Goal: Task Accomplishment & Management: Manage account settings

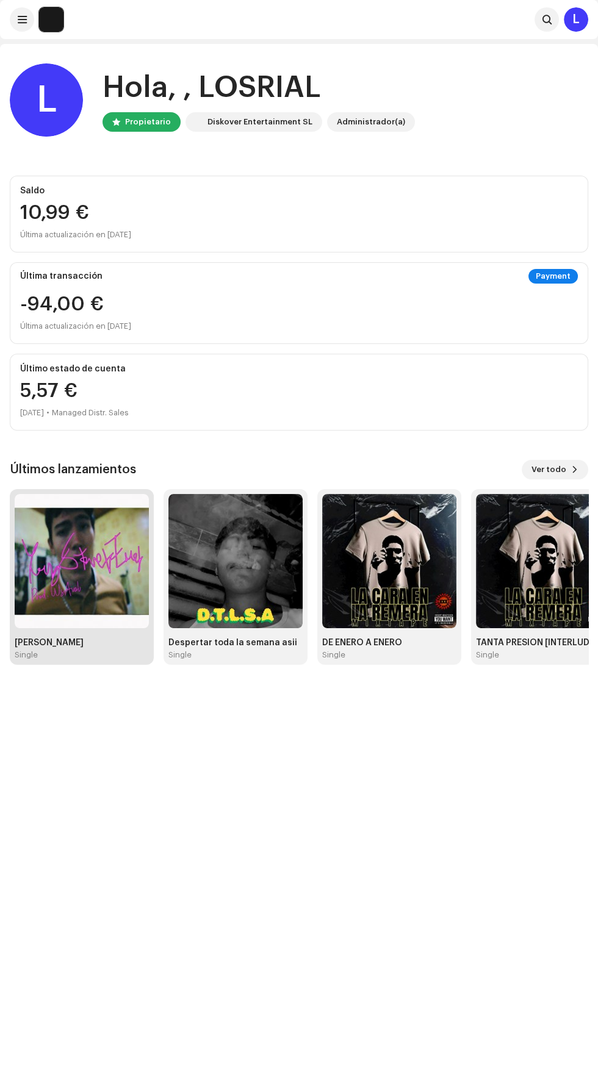
click at [99, 601] on img at bounding box center [82, 561] width 134 height 134
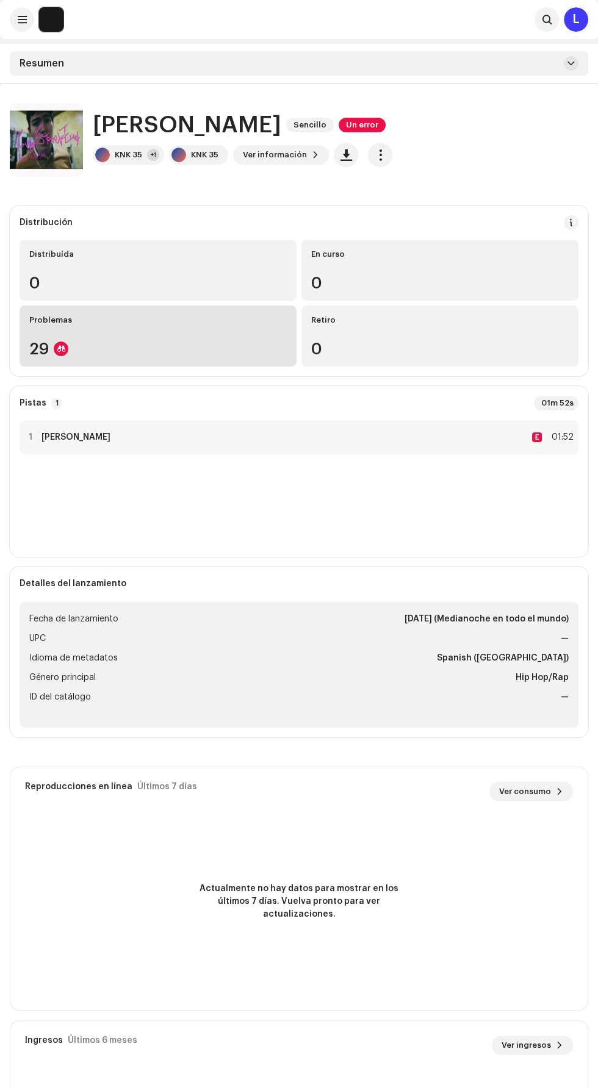
click at [254, 345] on div "29" at bounding box center [157, 349] width 257 height 16
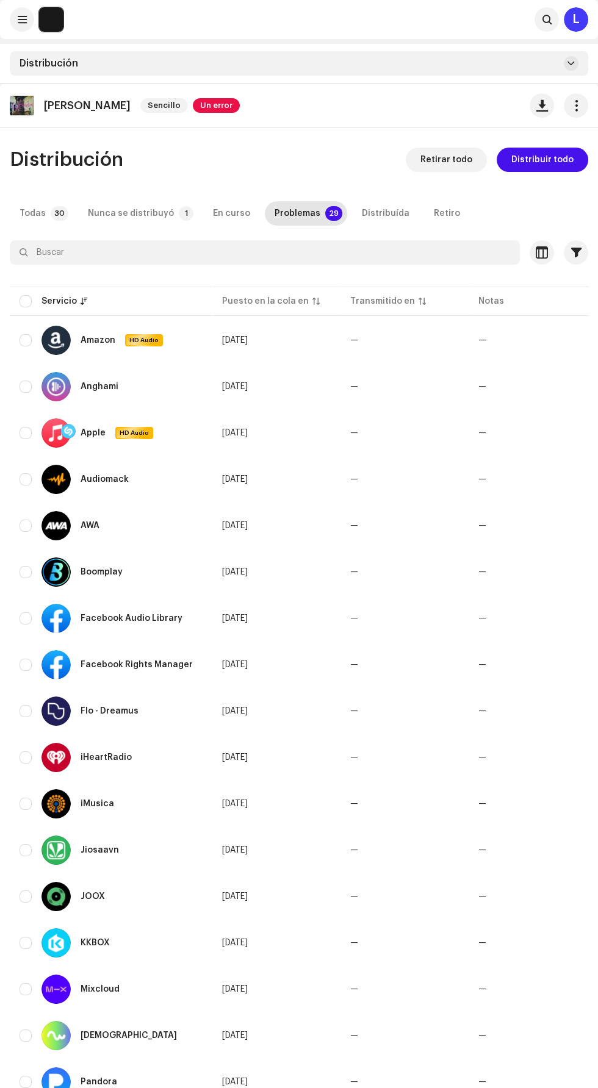
click at [212, 107] on span "Un error" at bounding box center [216, 105] width 47 height 15
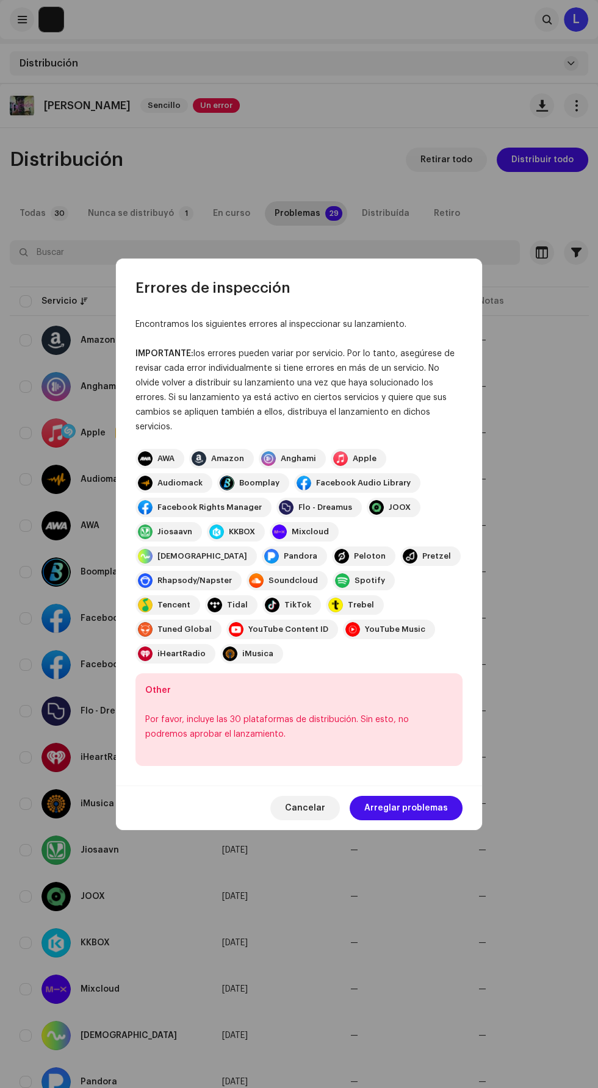
click at [453, 768] on div "Encontramos los siguientes errores al inspeccionar su lanzamiento. IMPORTANTE: …" at bounding box center [299, 542] width 366 height 488
click at [443, 796] on span "Arreglar problemas" at bounding box center [406, 808] width 84 height 24
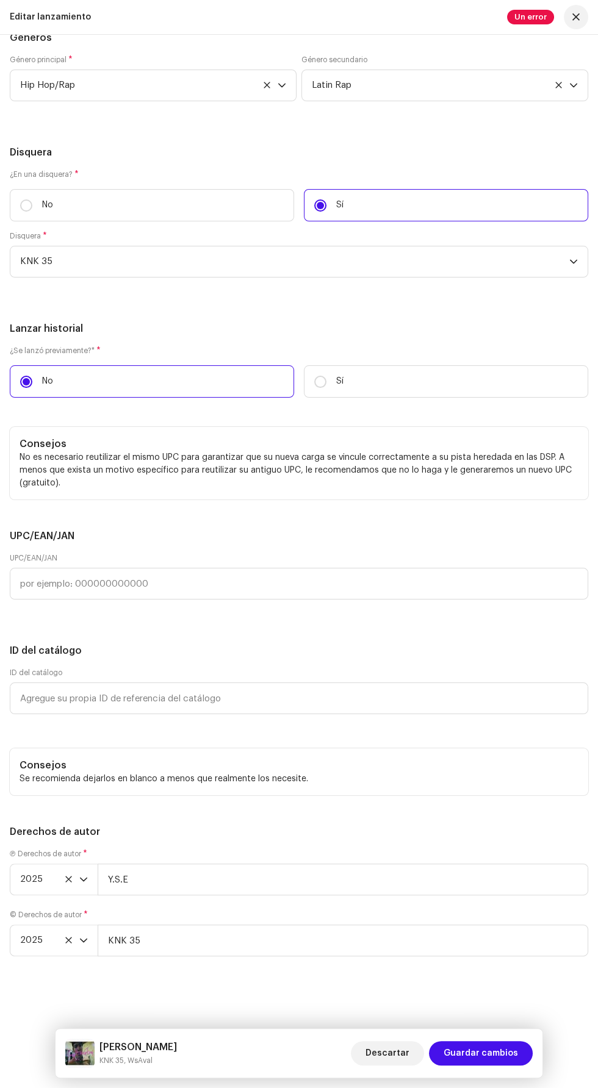
scroll to position [3389, 0]
click at [47, 199] on p "No" at bounding box center [47, 205] width 11 height 13
click at [32, 199] on input "No" at bounding box center [26, 205] width 12 height 12
radio input "true"
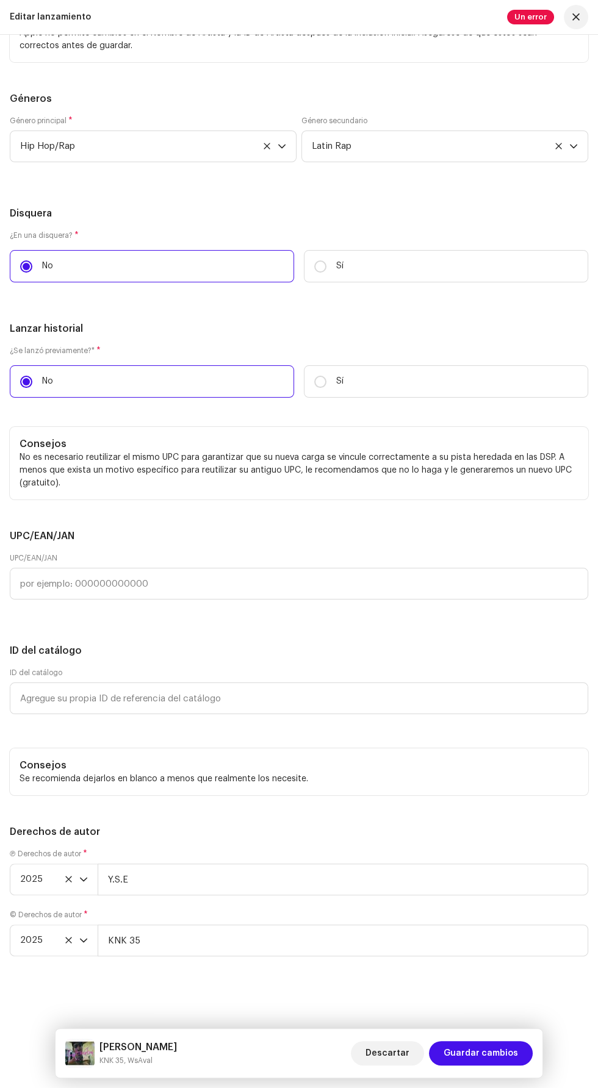
scroll to position [3576, 0]
click at [505, 1054] on span "Guardar cambios" at bounding box center [480, 1053] width 74 height 24
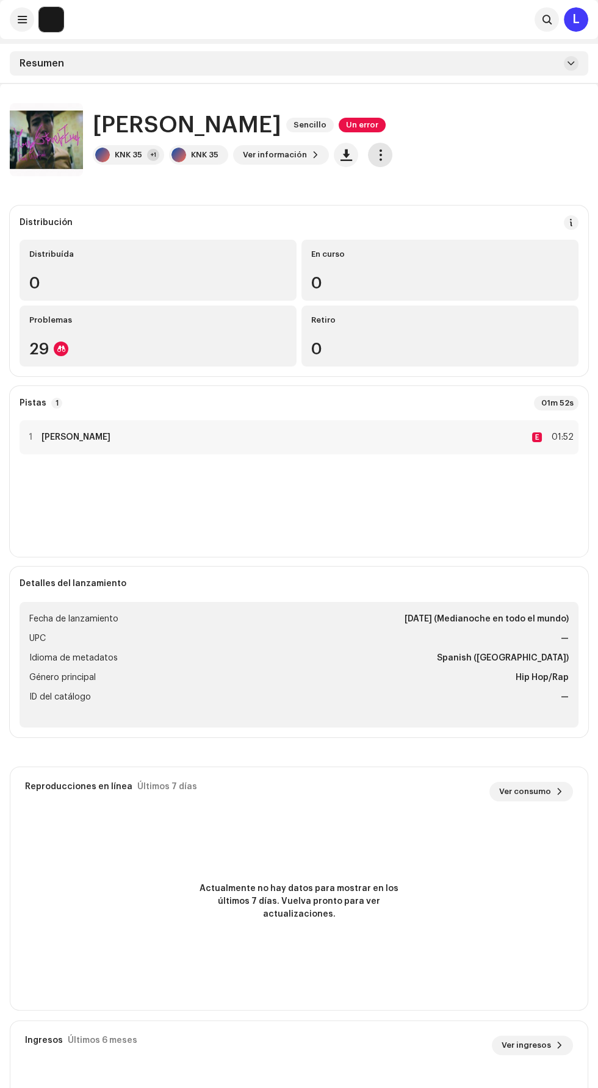
click at [376, 154] on span "button" at bounding box center [380, 155] width 12 height 10
click at [458, 234] on div "Distribuir" at bounding box center [431, 234] width 113 height 10
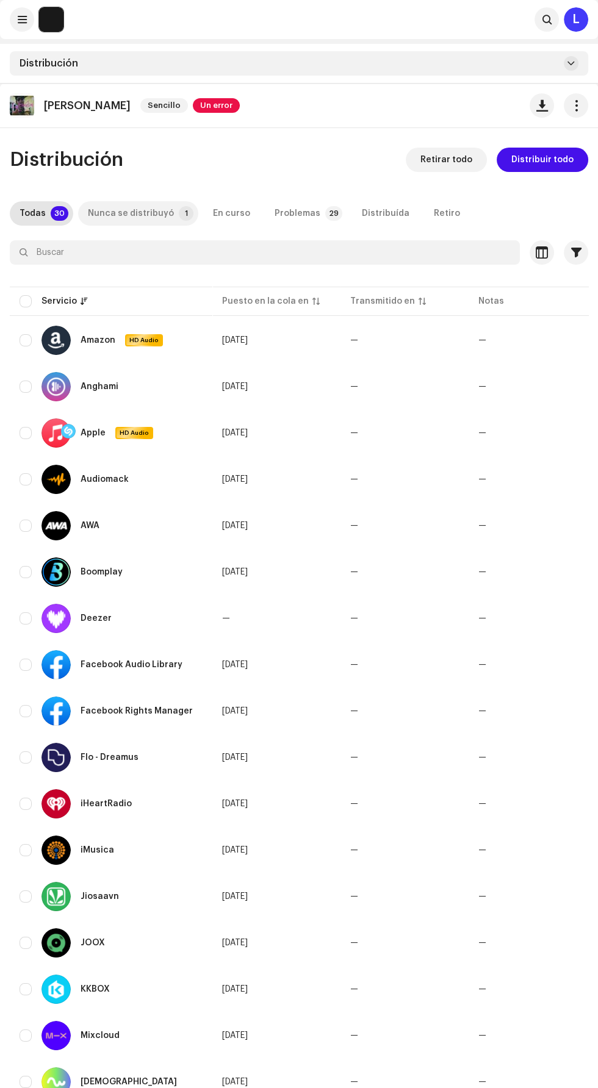
click at [155, 213] on div "Nunca se distribuyó" at bounding box center [131, 213] width 86 height 24
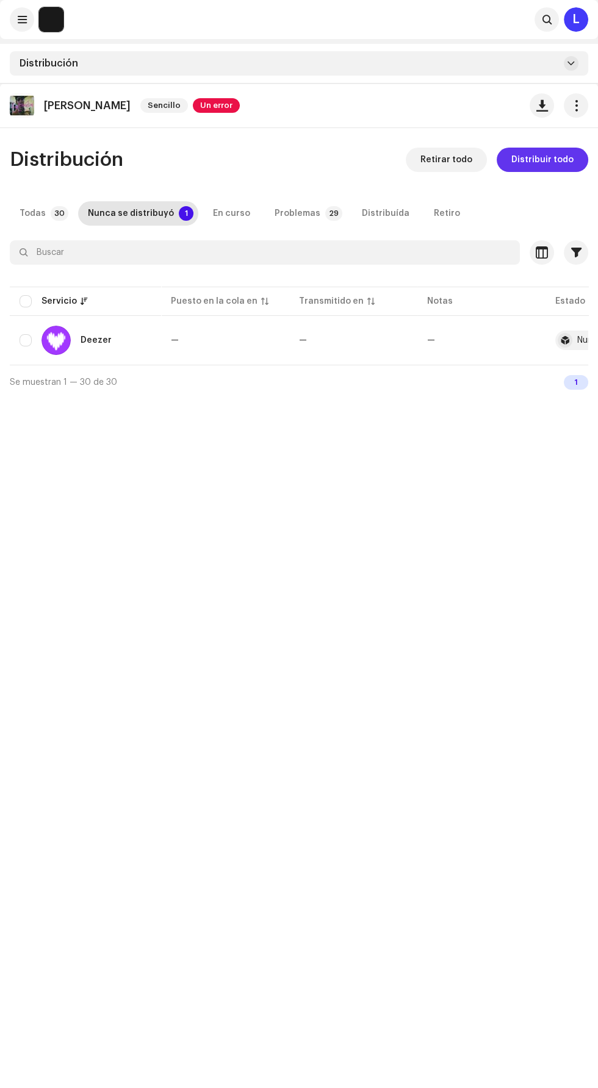
click at [555, 166] on span "Distribuir todo" at bounding box center [542, 160] width 62 height 24
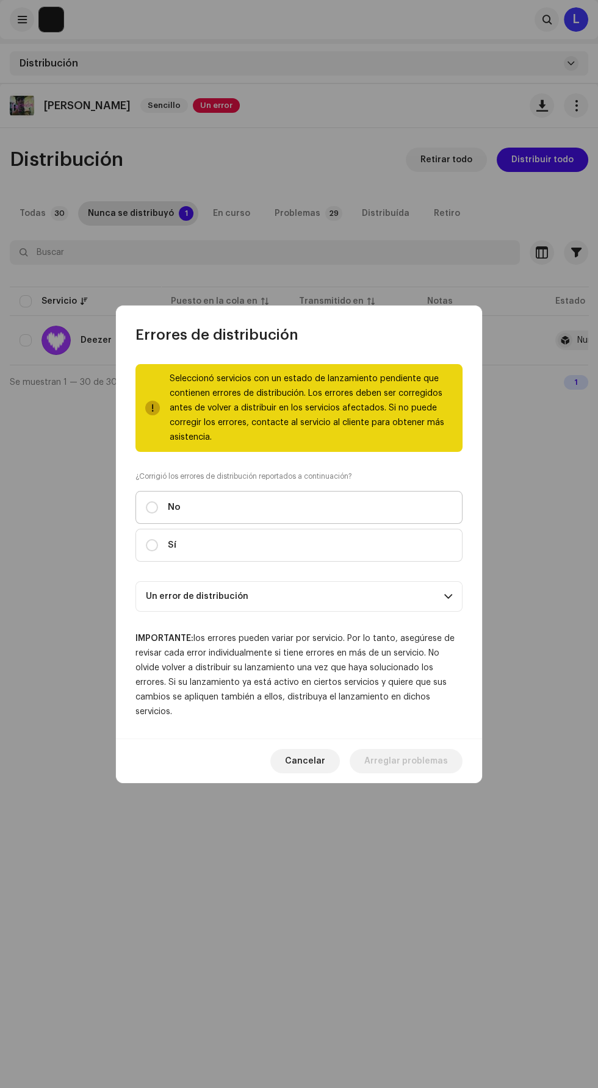
click at [351, 514] on label "No" at bounding box center [298, 507] width 327 height 33
click at [158, 513] on input "No" at bounding box center [152, 507] width 12 height 12
radio input "true"
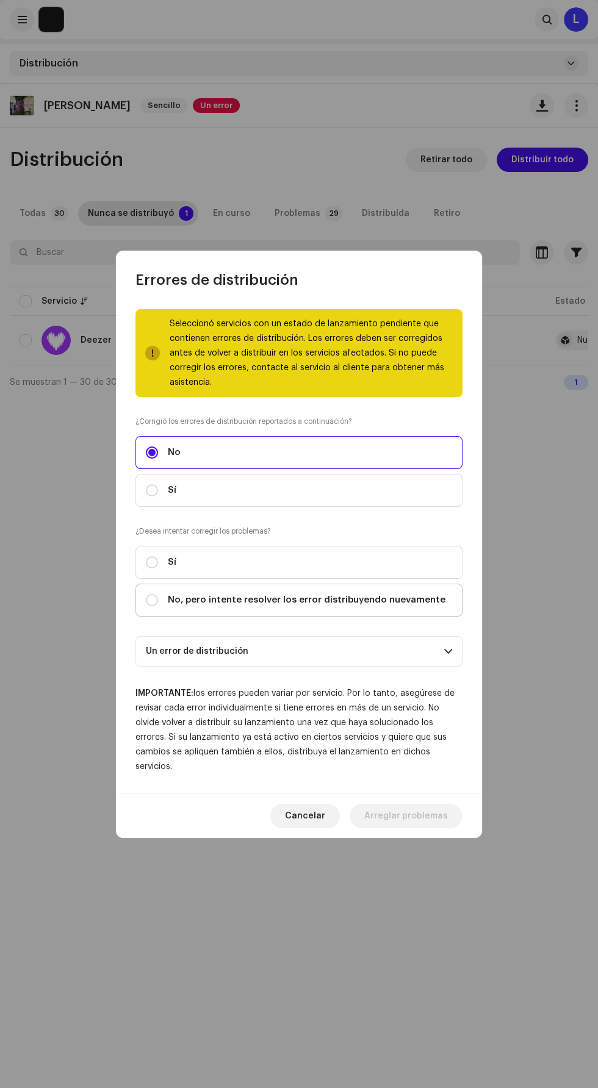
click at [393, 607] on span "No, pero intente resolver los error distribuyendo nuevamente" at bounding box center [306, 599] width 277 height 13
click at [158, 606] on input "No, pero intente resolver los error distribuyendo nuevamente" at bounding box center [152, 600] width 12 height 12
radio input "true"
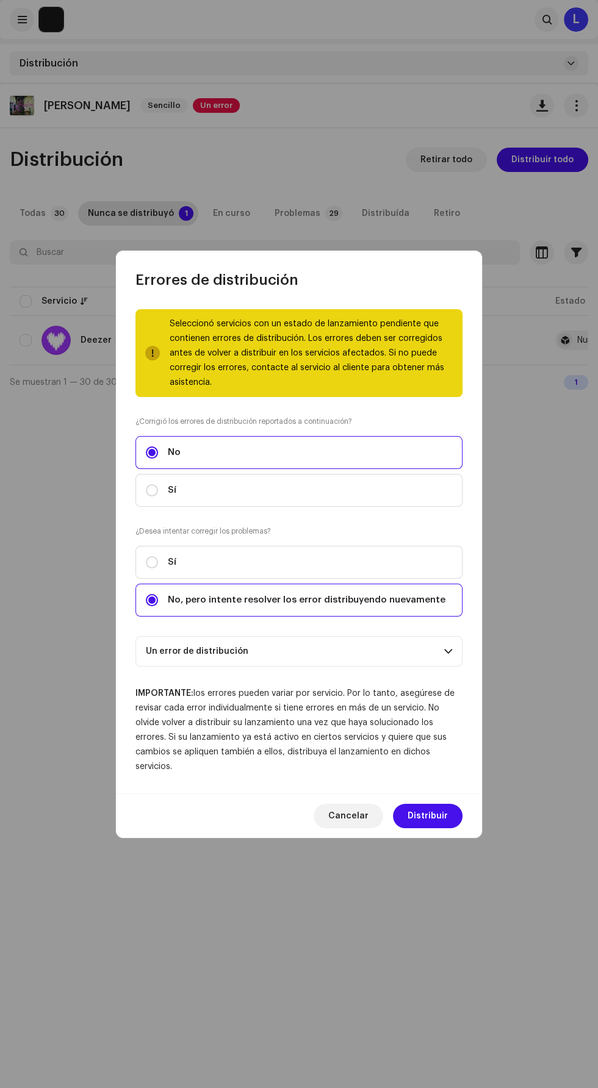
click at [448, 656] on span at bounding box center [448, 651] width 8 height 10
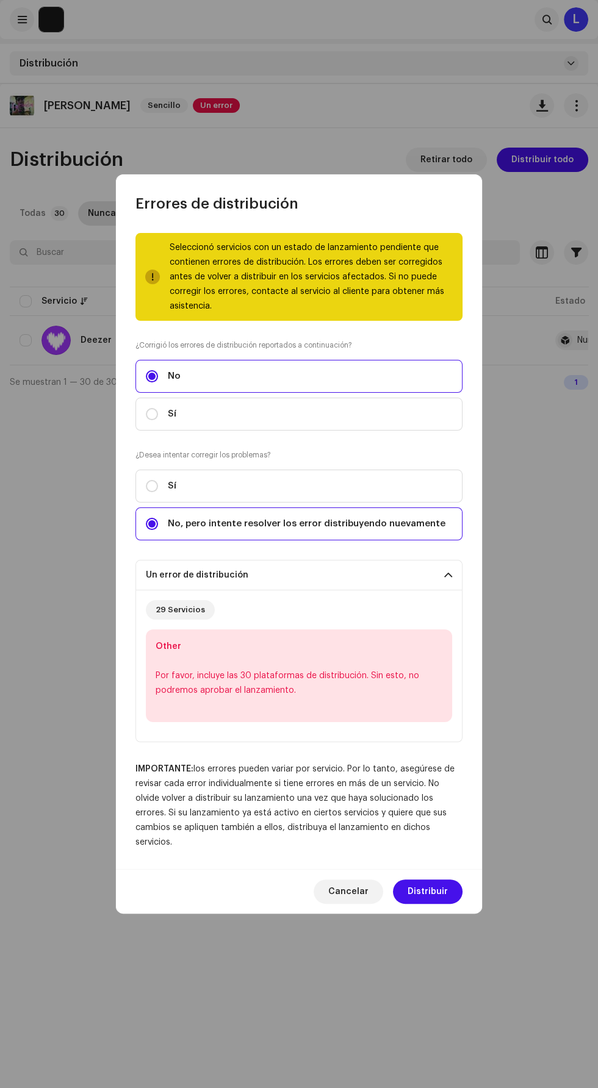
click at [446, 580] on span at bounding box center [448, 575] width 8 height 10
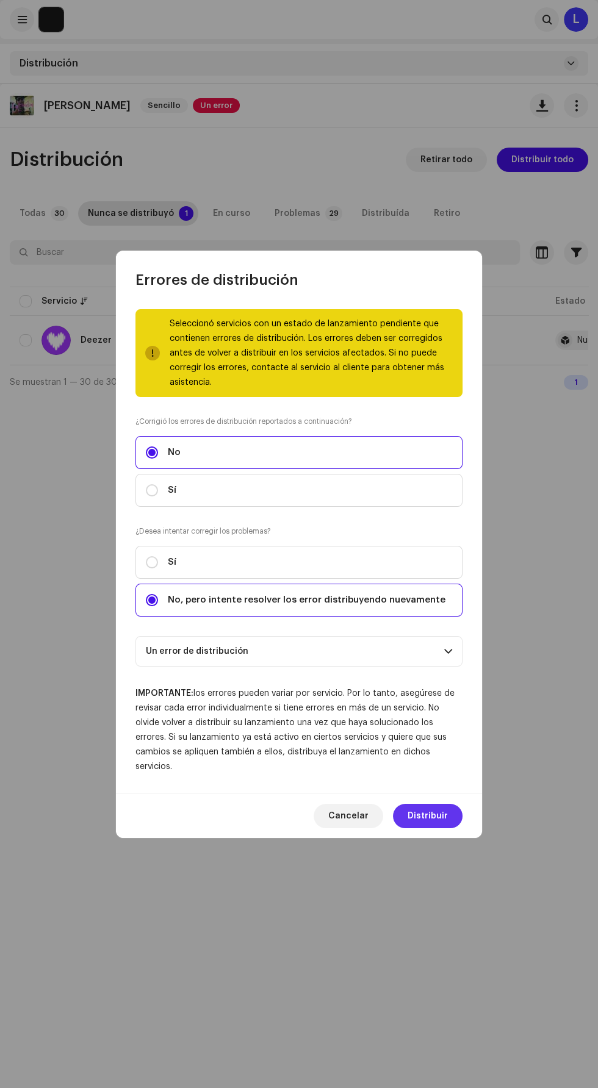
click at [444, 827] on span "Distribuir" at bounding box center [427, 816] width 40 height 24
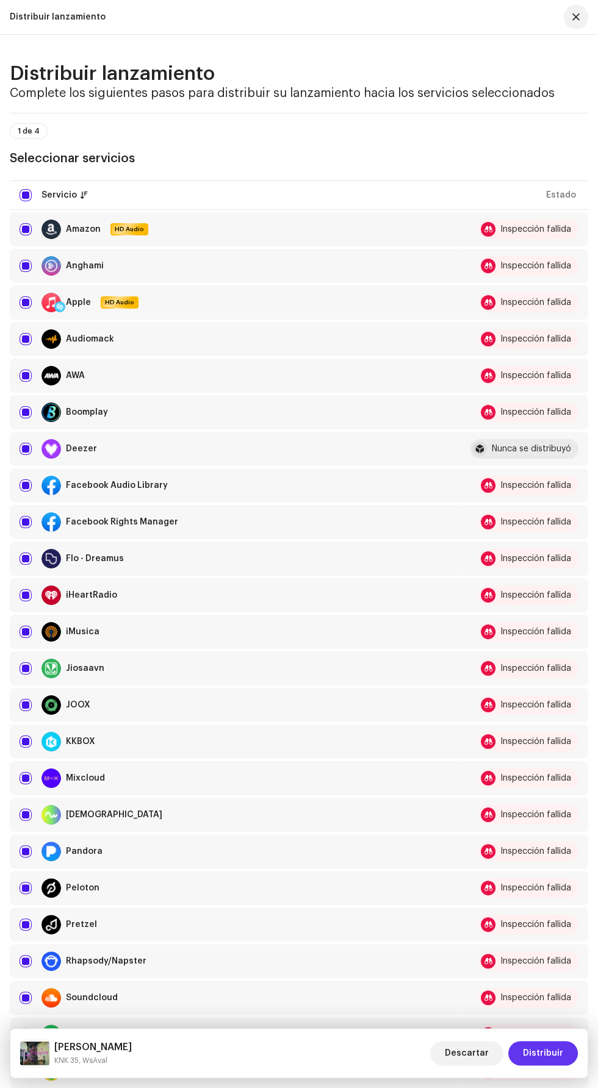
click at [526, 1054] on span "Distribuir" at bounding box center [543, 1053] width 40 height 24
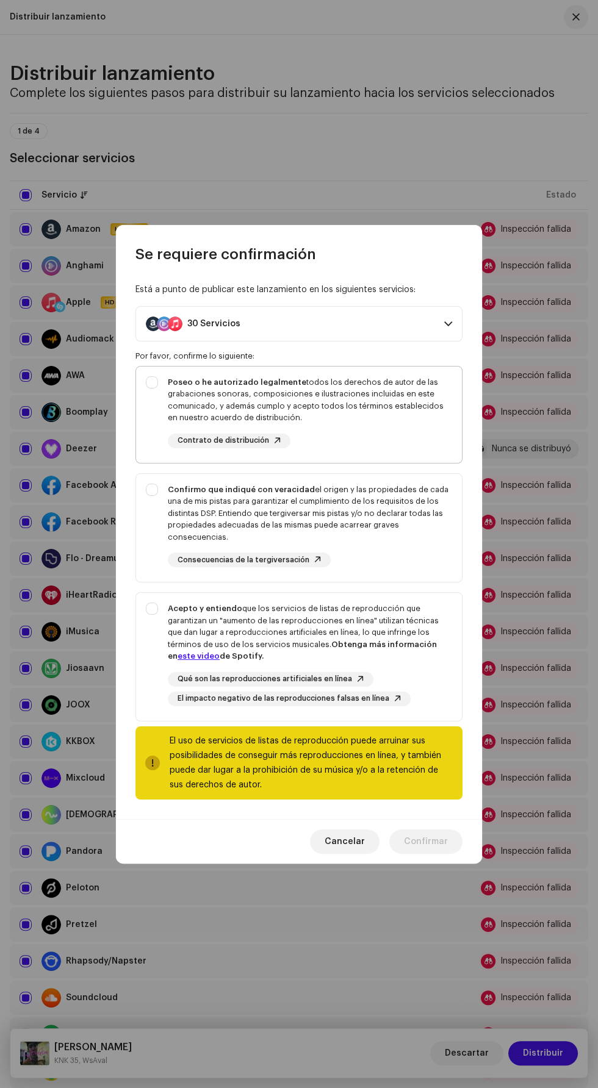
click at [176, 385] on strong "Poseo o he autorizado legalmente" at bounding box center [237, 382] width 138 height 8
checkbox input "true"
click at [148, 628] on div "Acepto y entiendo que los servicios de listas de reproducción que garantizan un…" at bounding box center [299, 654] width 326 height 123
checkbox input "true"
click at [171, 513] on div "Confirmo que indiqué con veracidad el origen y las propiedades de cada una de m…" at bounding box center [310, 514] width 284 height 60
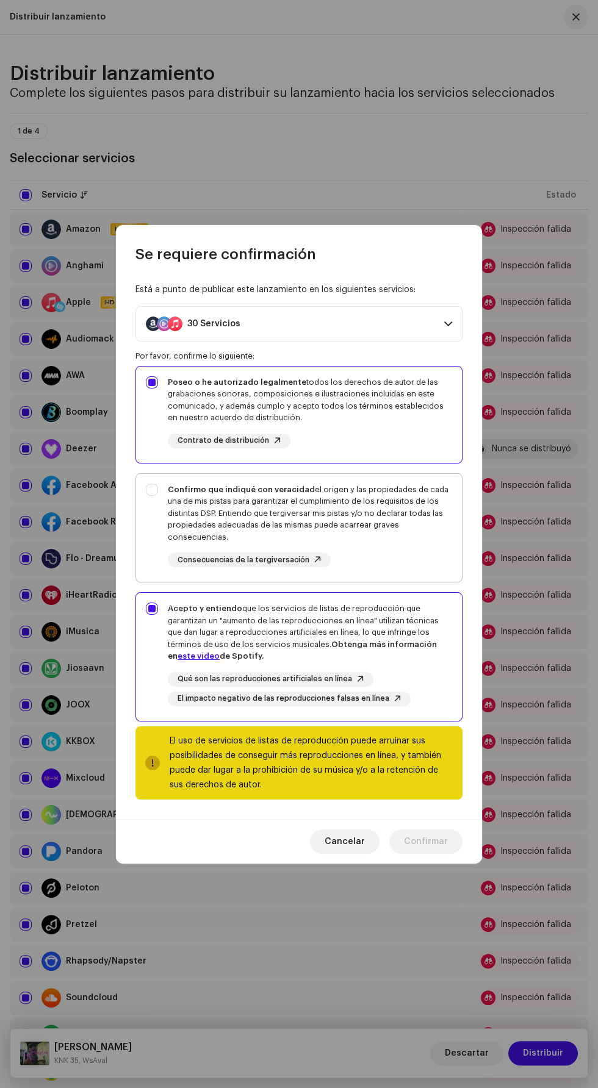
checkbox input "true"
click at [447, 837] on span "Confirmar" at bounding box center [426, 841] width 44 height 24
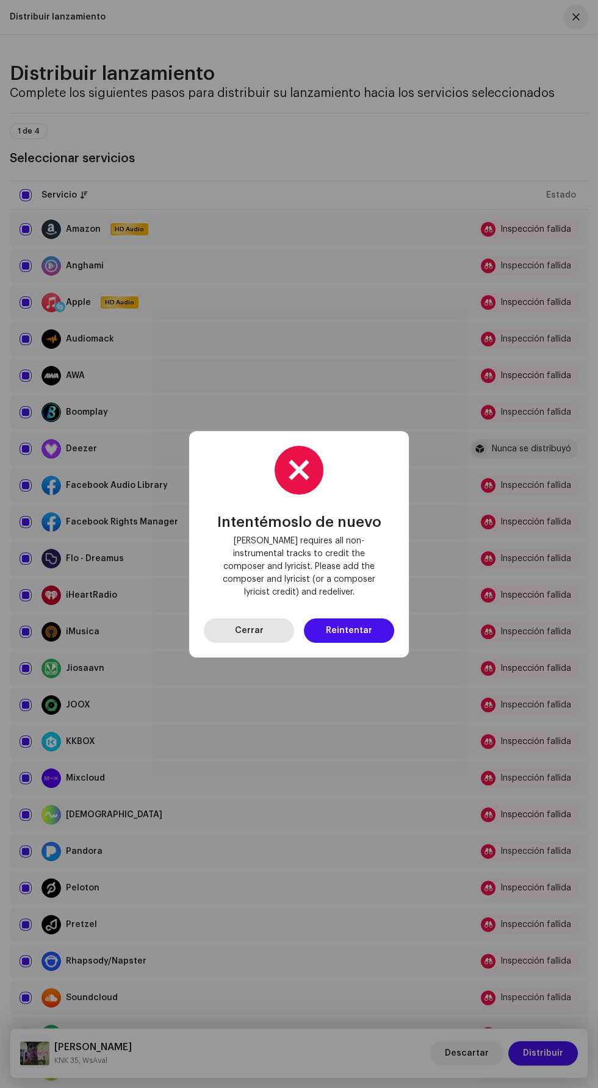
click at [248, 624] on span "Cerrar" at bounding box center [249, 630] width 29 height 24
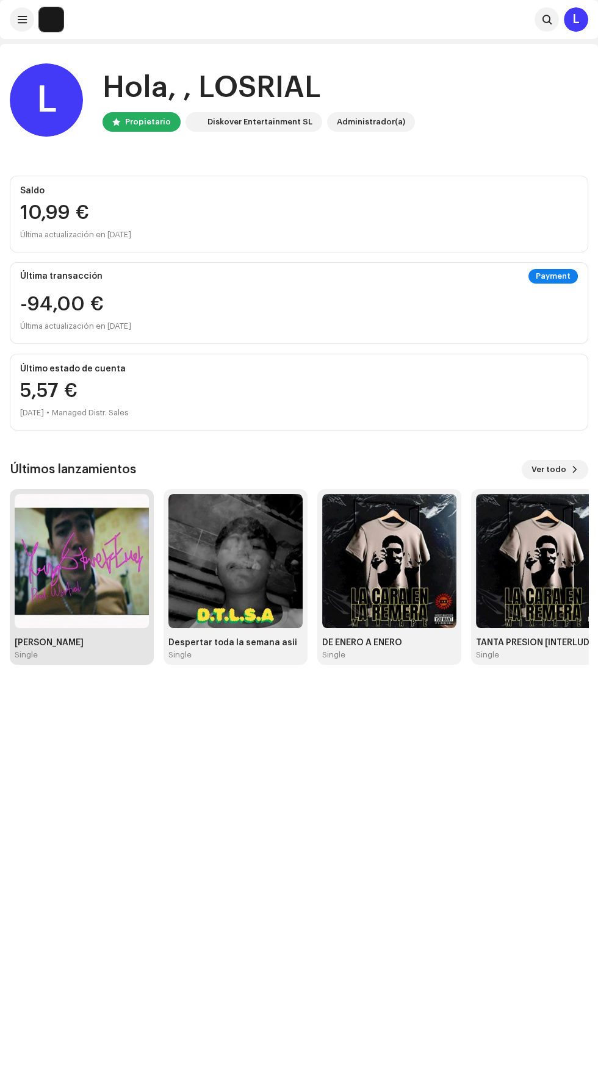
click at [93, 605] on img at bounding box center [82, 561] width 134 height 134
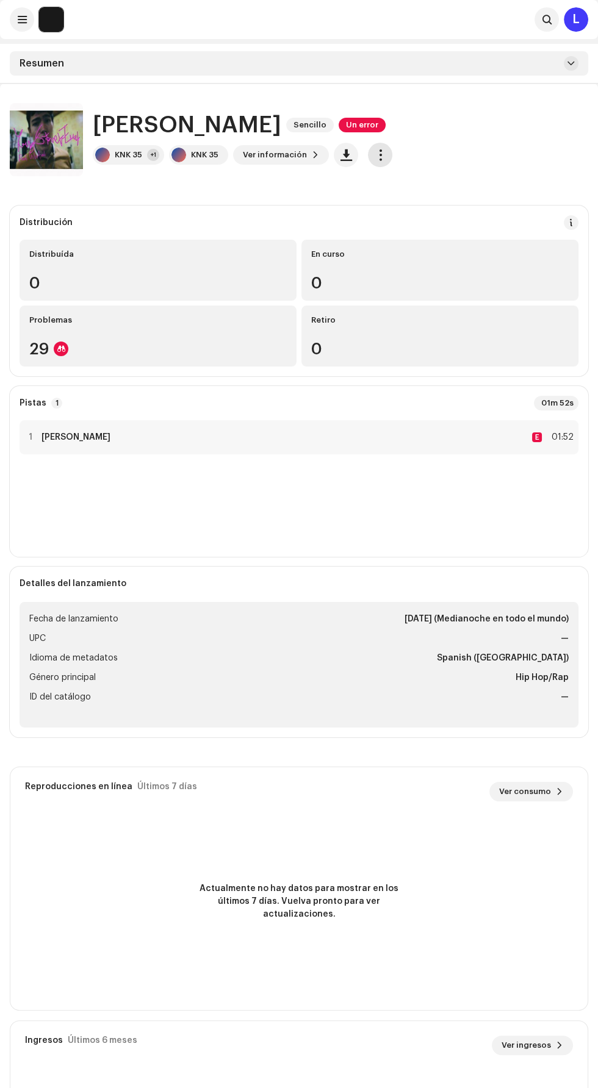
click at [376, 154] on span "button" at bounding box center [380, 155] width 12 height 10
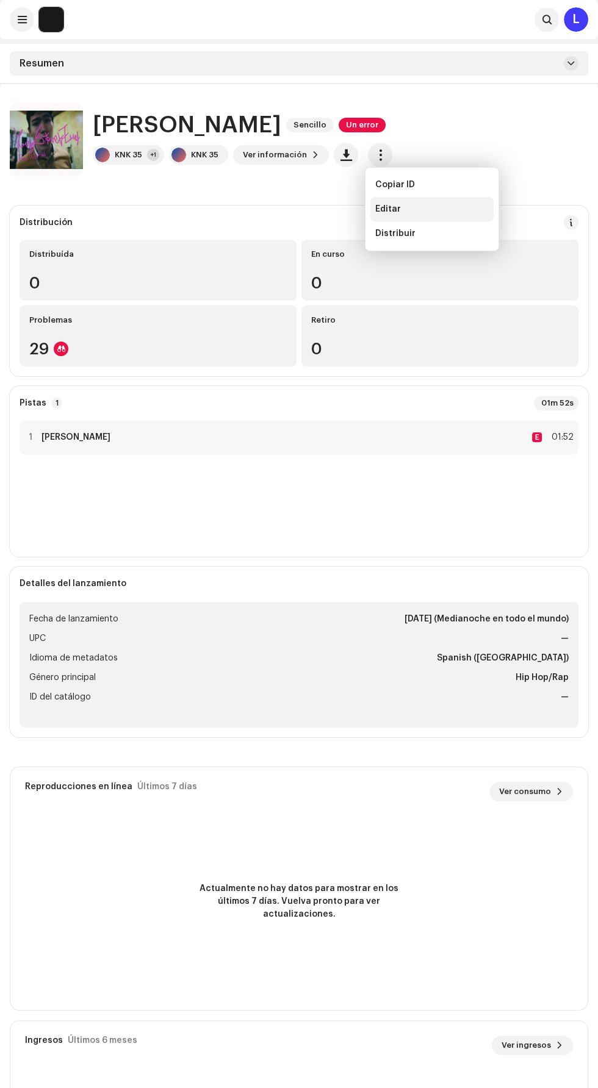
click at [393, 213] on span "Editar" at bounding box center [388, 209] width 26 height 10
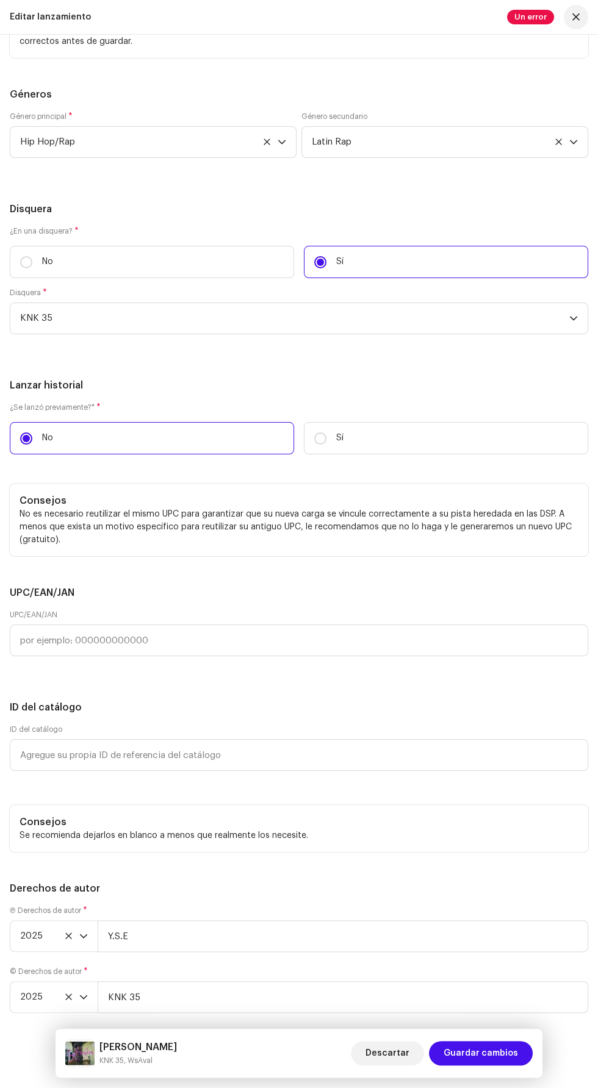
scroll to position [2569, 0]
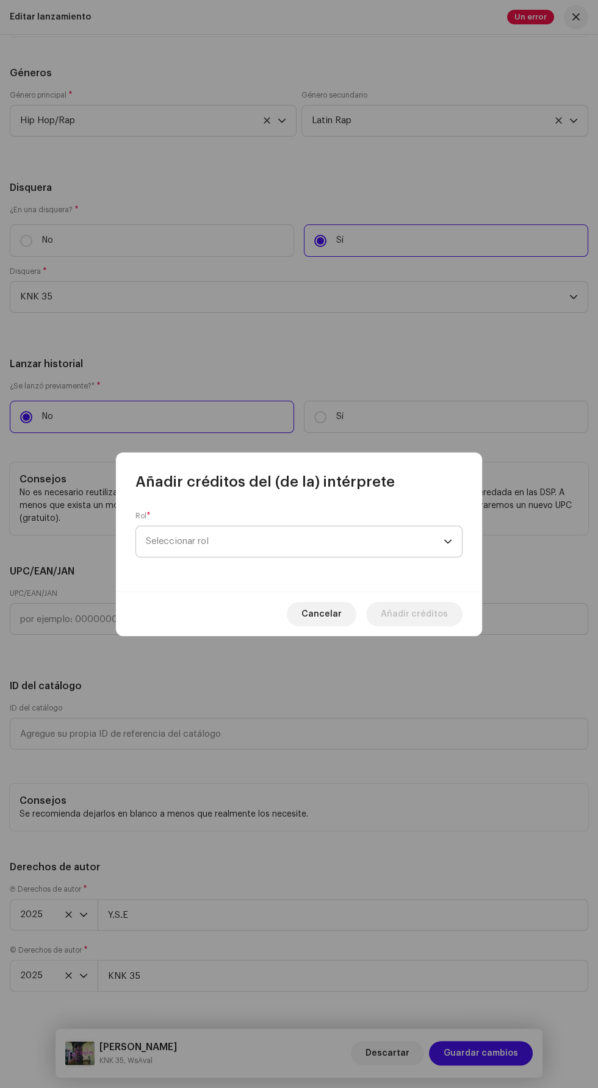
click at [184, 538] on span "Seleccionar rol" at bounding box center [295, 541] width 298 height 30
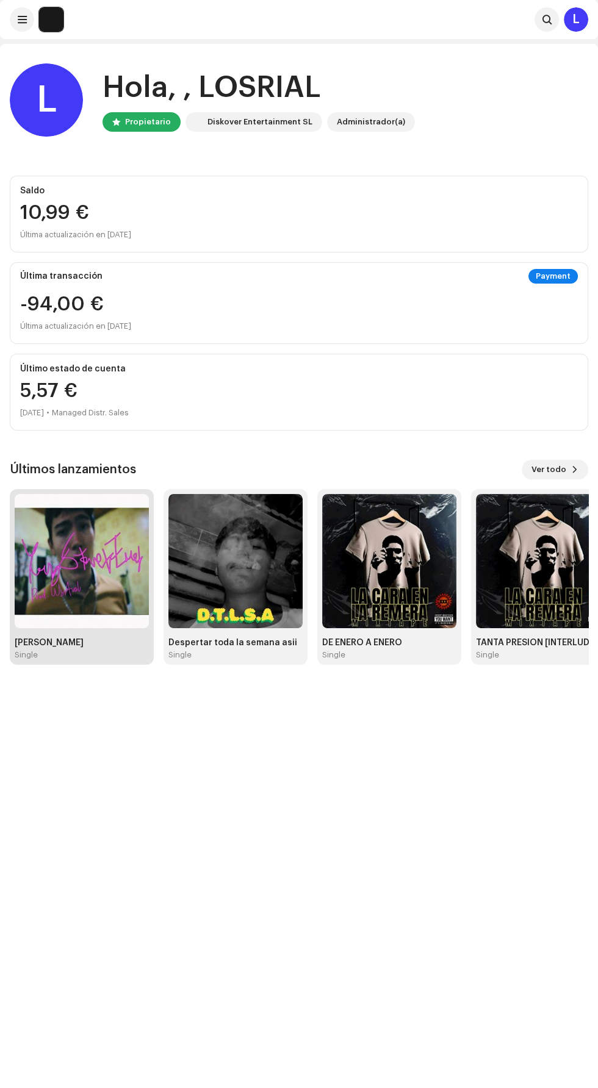
click at [89, 599] on img at bounding box center [82, 561] width 134 height 134
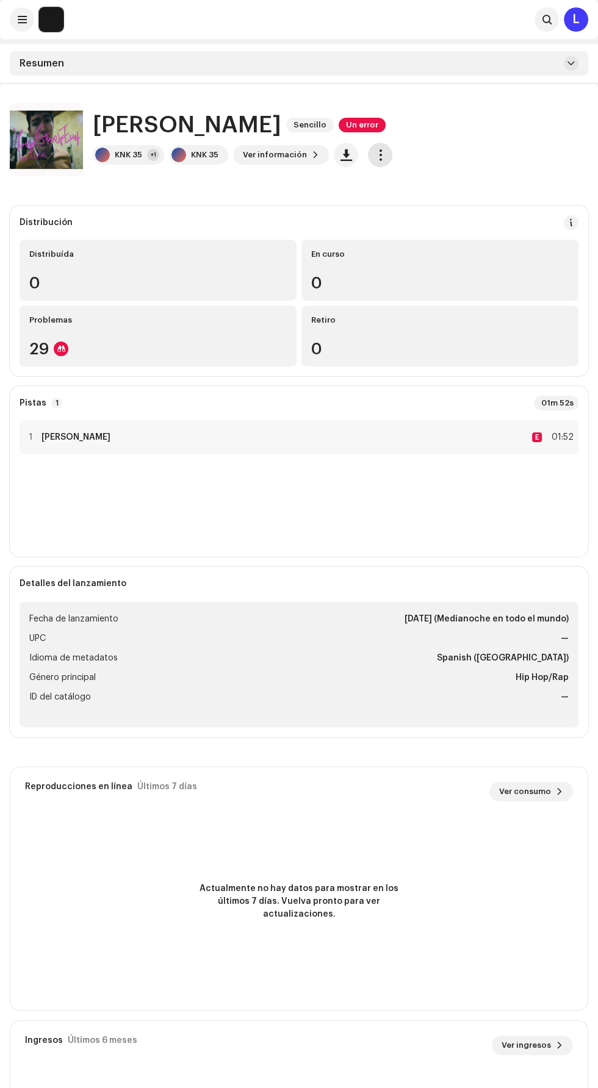
click at [377, 154] on span "button" at bounding box center [380, 155] width 12 height 10
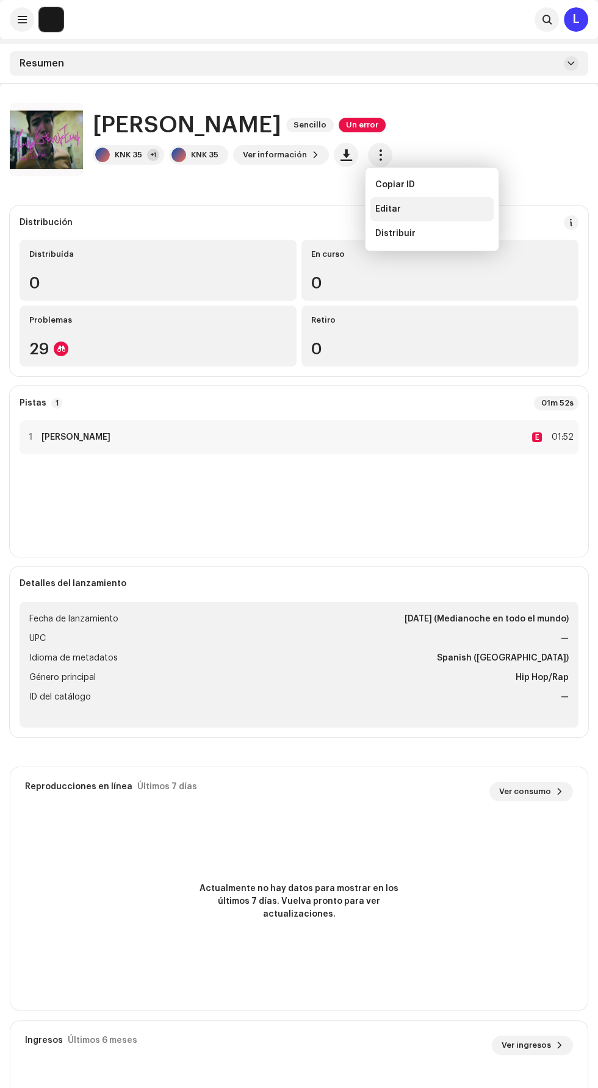
click at [452, 209] on div "Editar" at bounding box center [431, 209] width 113 height 10
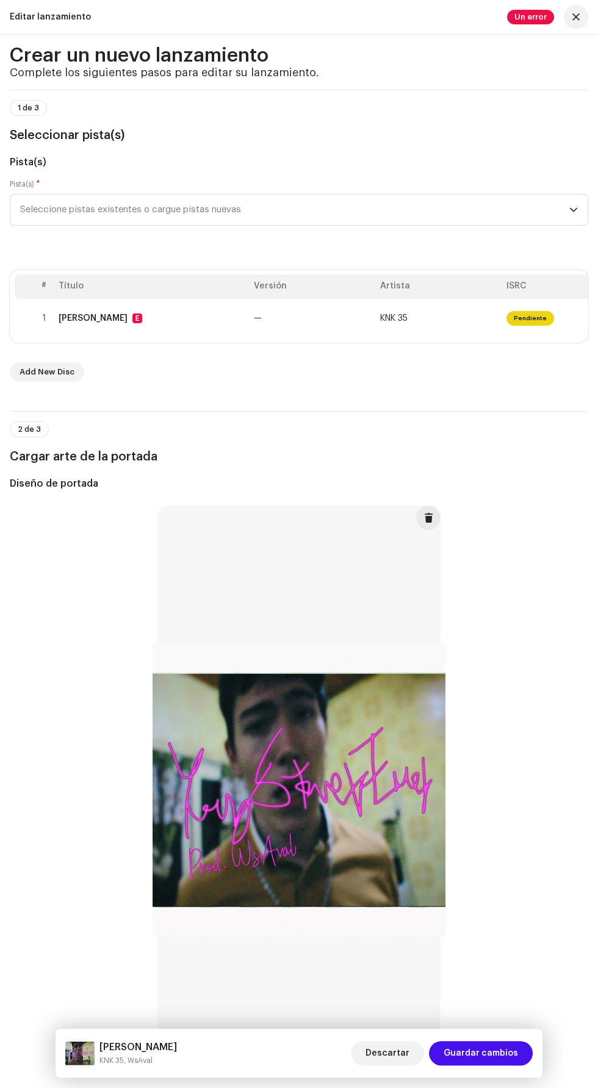
scroll to position [27, 0]
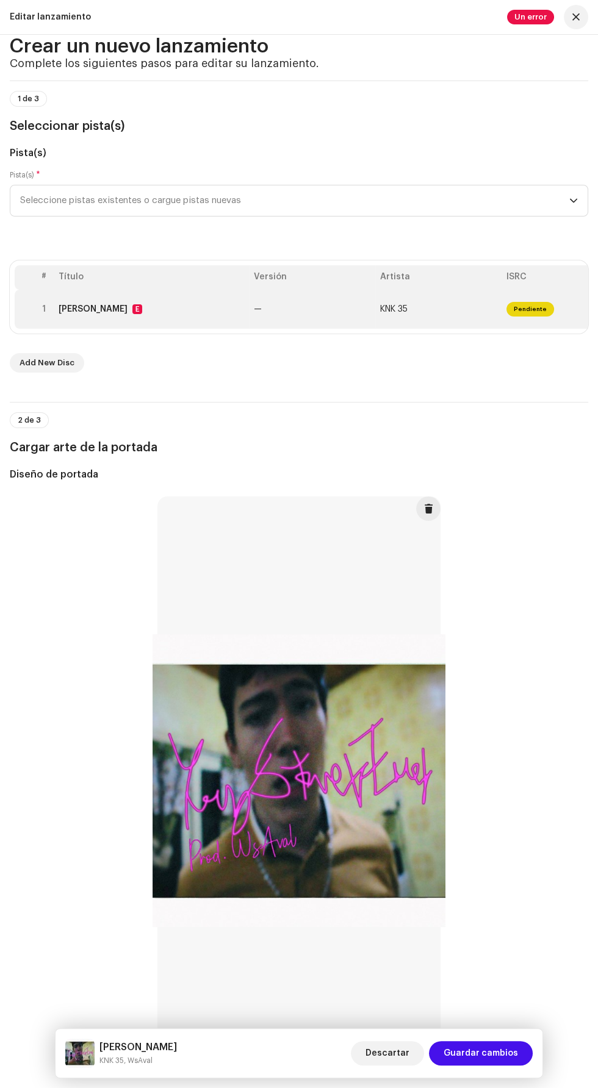
click at [523, 316] on span "Pendiente" at bounding box center [530, 309] width 48 height 15
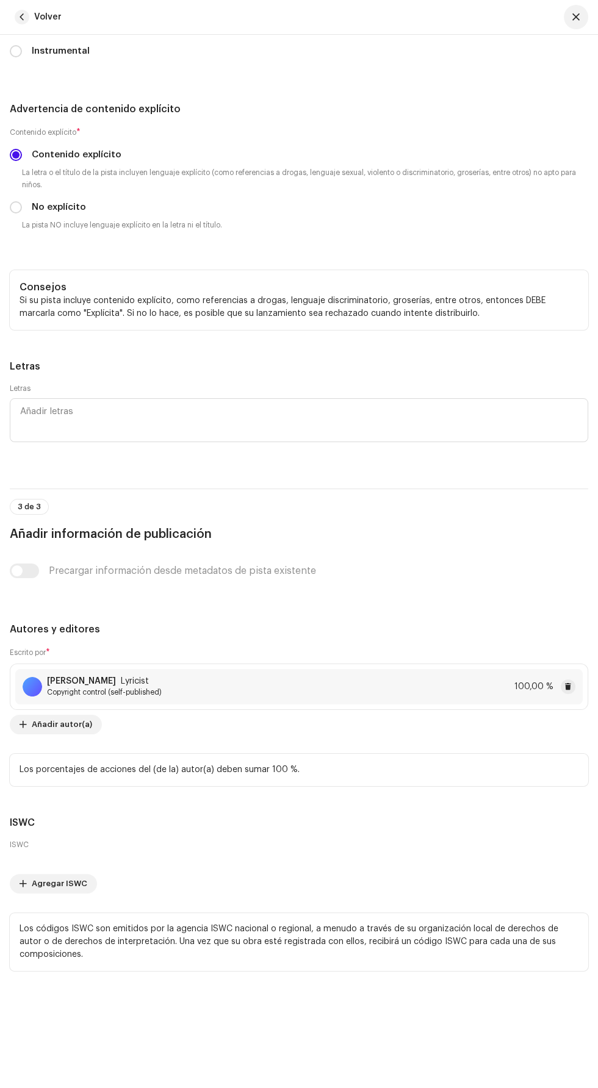
scroll to position [3858, 0]
click at [84, 712] on span "Añadir autor(a)" at bounding box center [62, 724] width 60 height 24
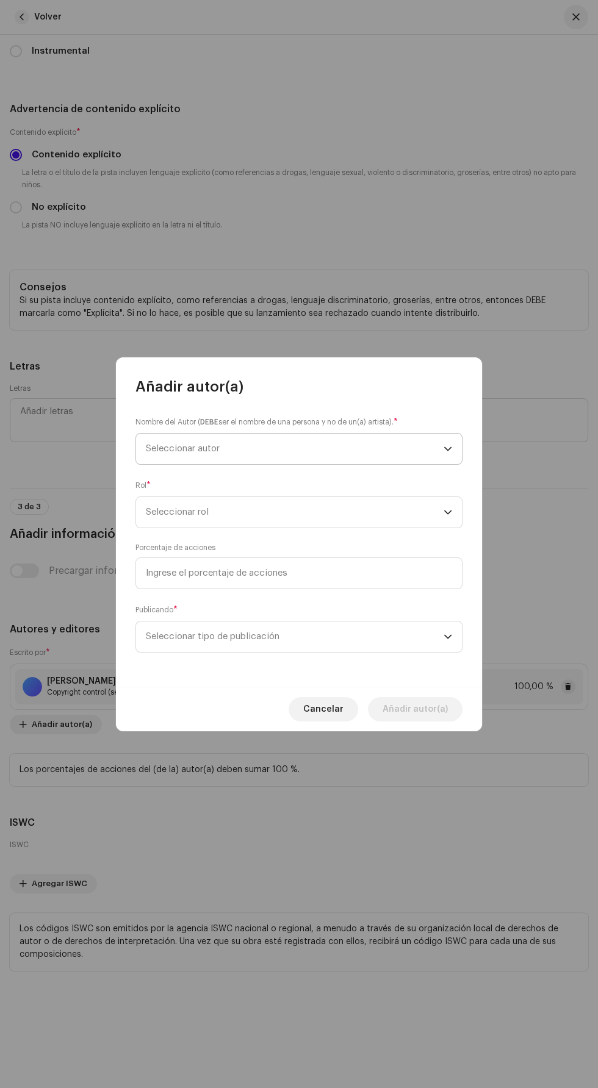
click at [427, 459] on span "Seleccionar autor" at bounding box center [295, 449] width 298 height 30
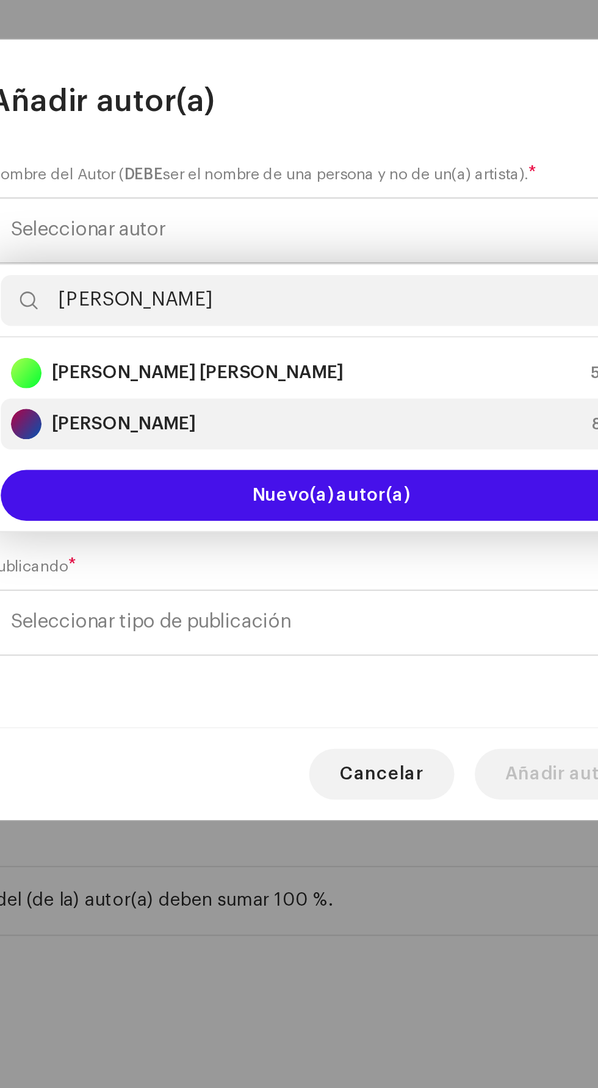
type input "[PERSON_NAME]"
click at [271, 544] on div "[PERSON_NAME] 825014" at bounding box center [299, 541] width 306 height 15
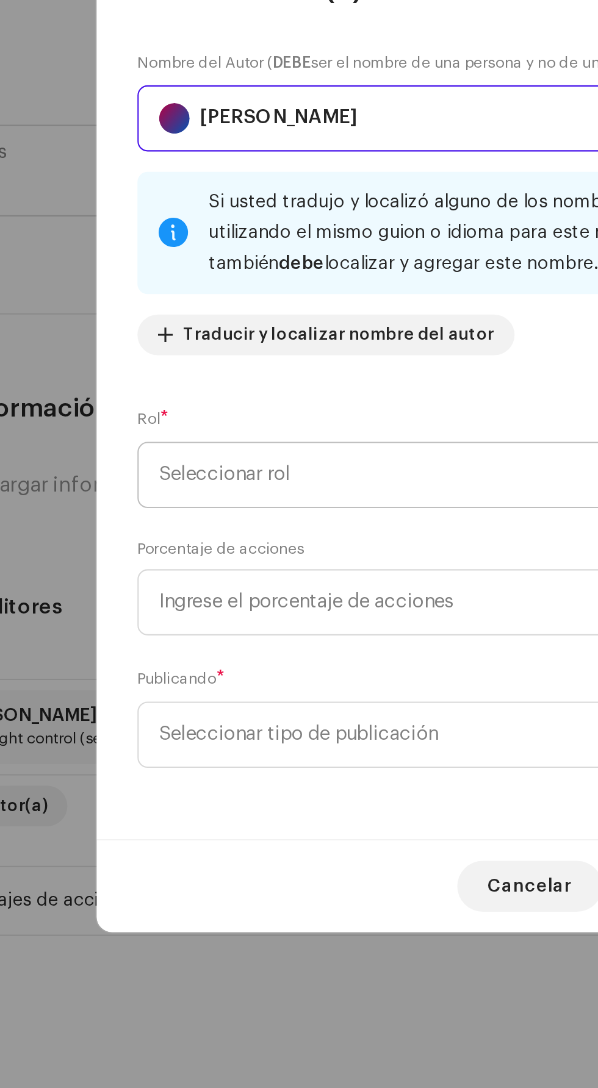
click at [297, 566] on span "Seleccionar rol" at bounding box center [295, 566] width 298 height 30
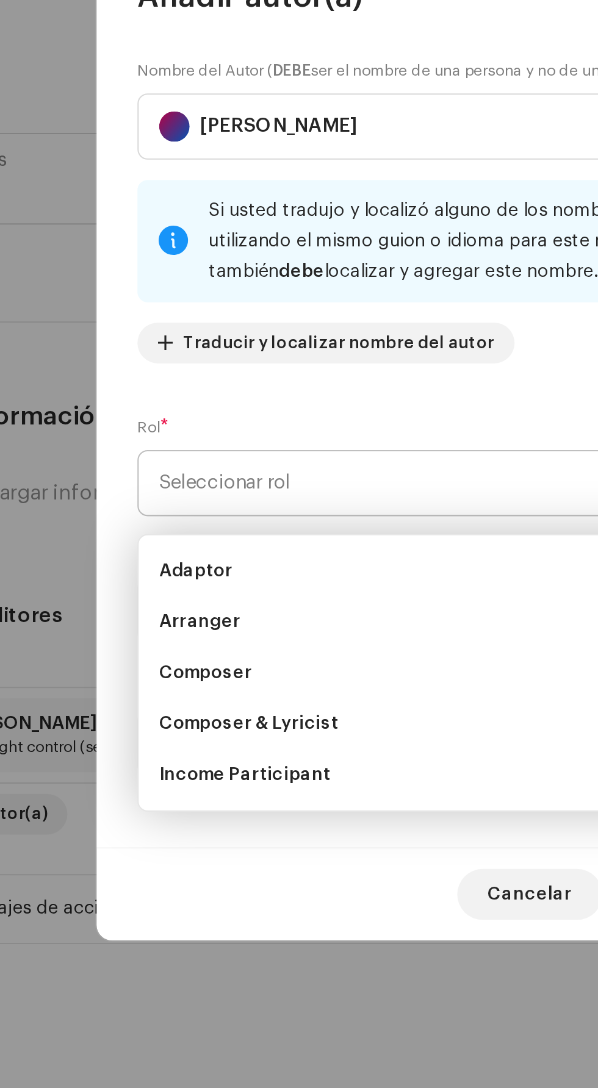
scroll to position [3795, 0]
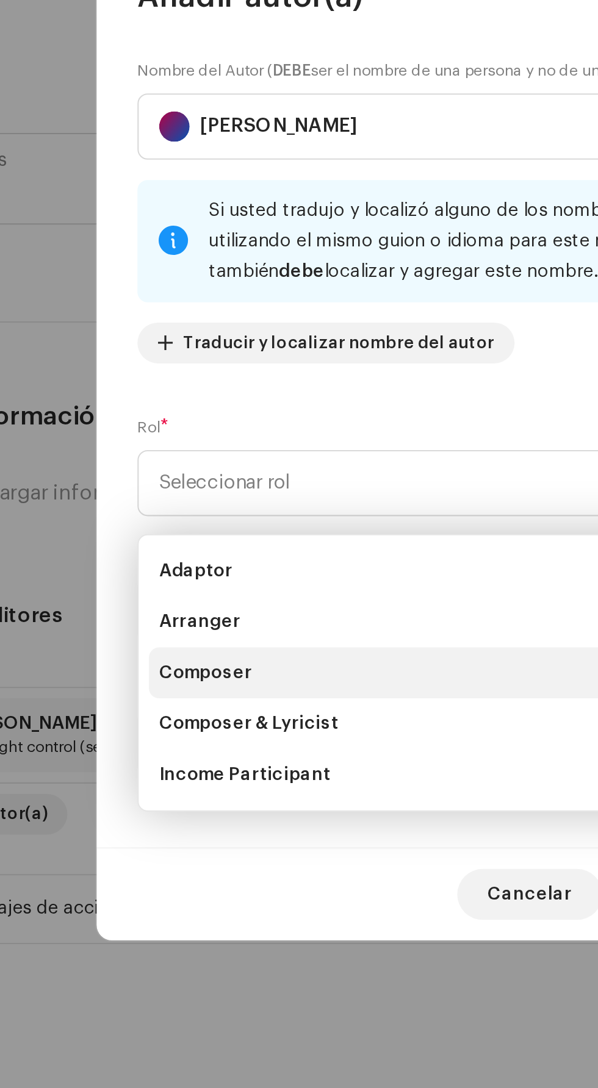
click at [245, 657] on li "Composer" at bounding box center [299, 657] width 316 height 24
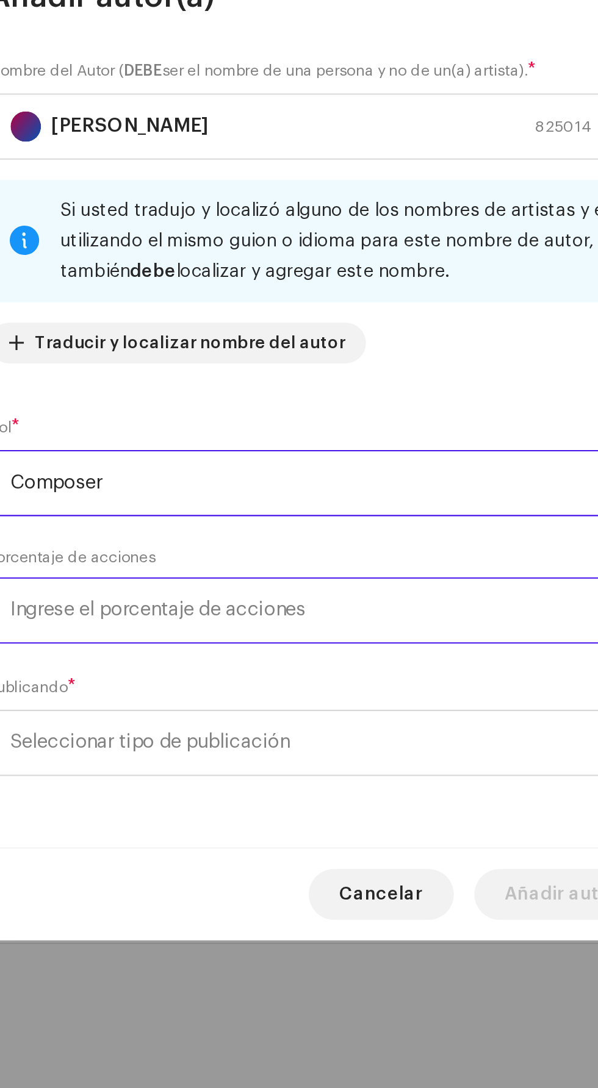
click at [345, 643] on input at bounding box center [298, 627] width 327 height 32
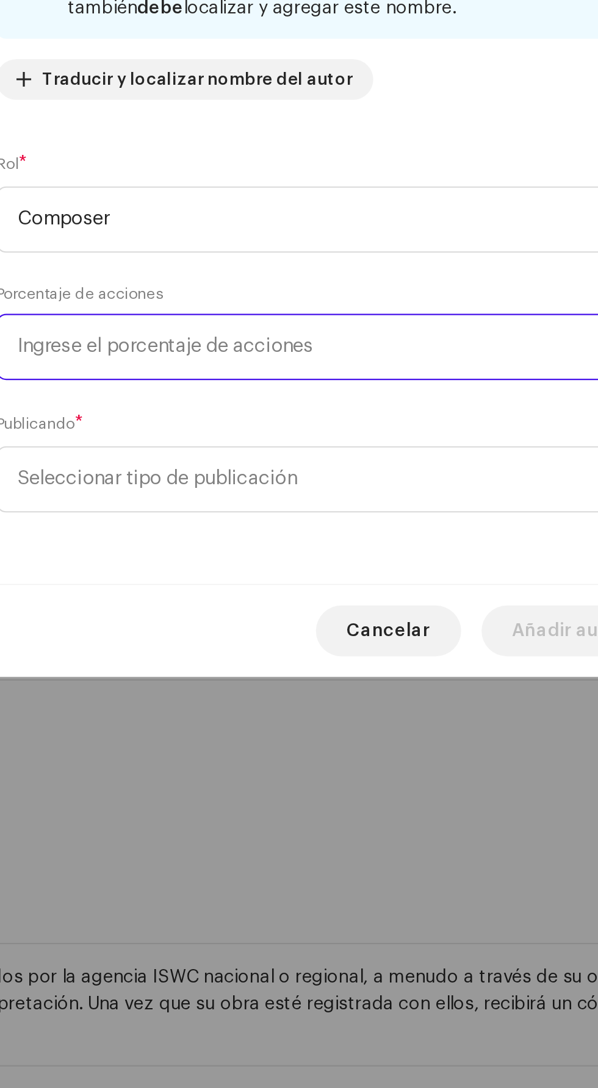
scroll to position [3858, 0]
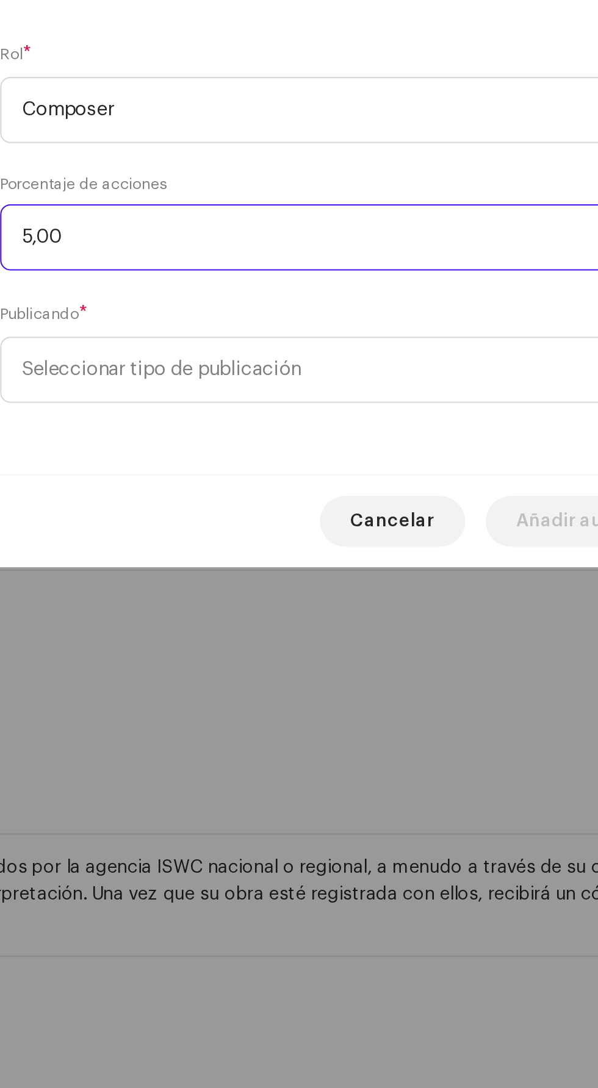
type input "50,00"
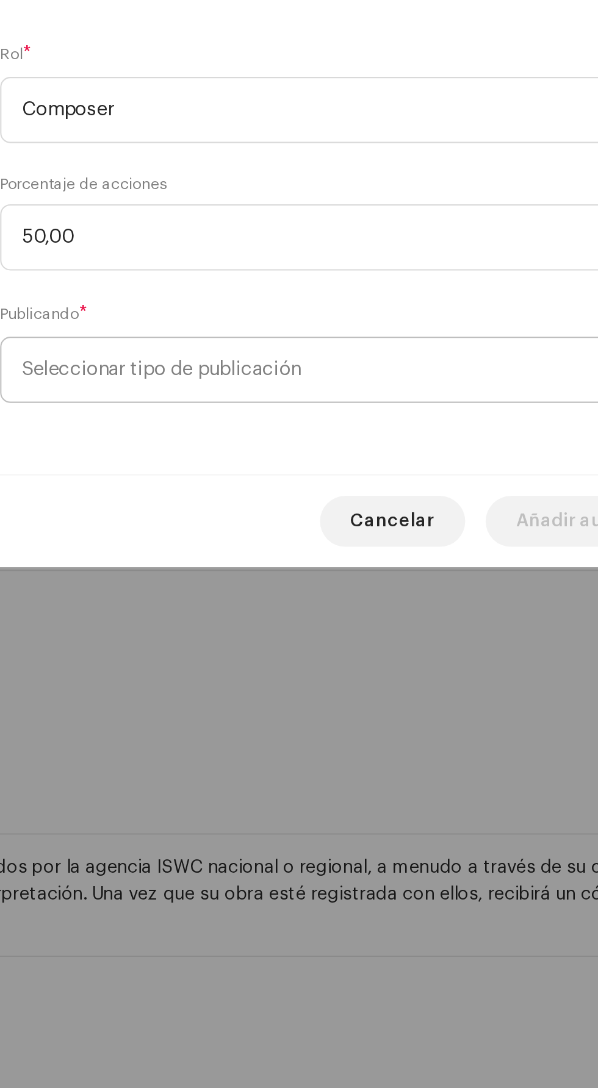
click at [350, 705] on span "Seleccionar tipo de publicación" at bounding box center [295, 690] width 298 height 30
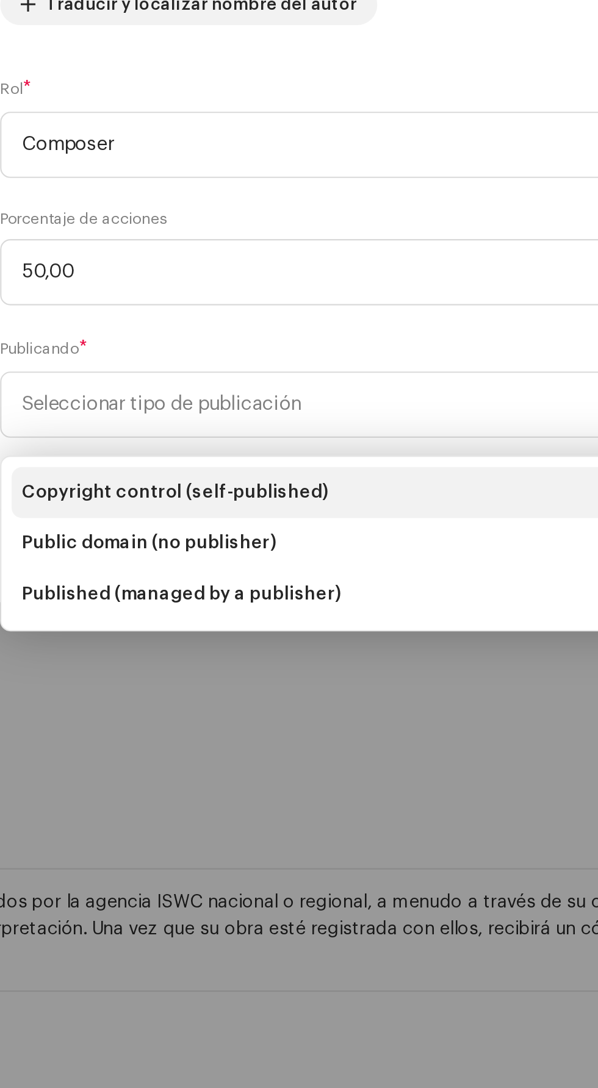
click at [329, 735] on li "Copyright control (self-published)" at bounding box center [299, 732] width 316 height 24
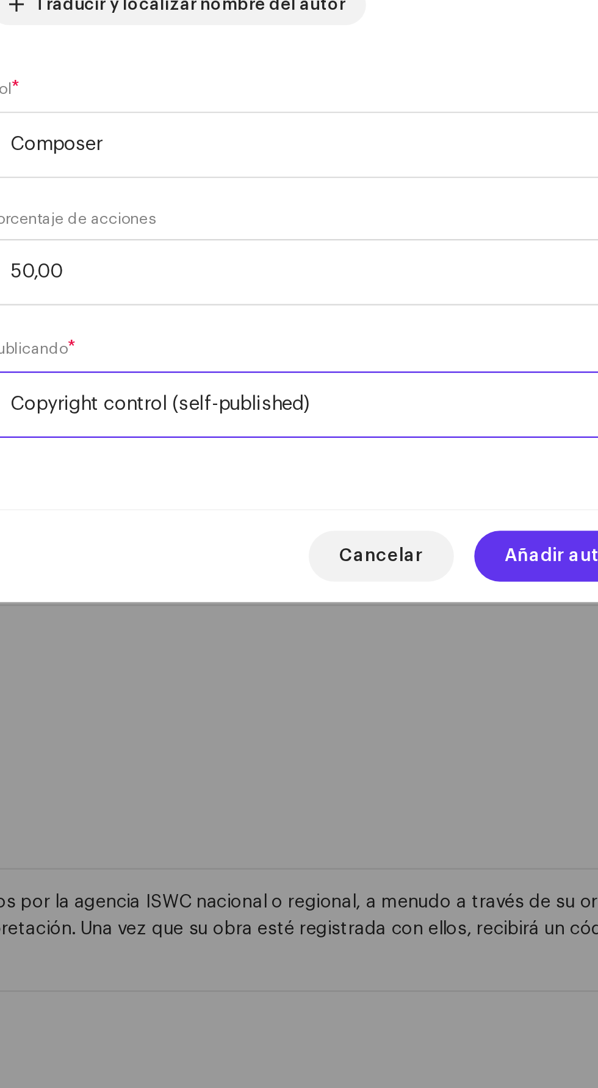
click at [396, 773] on span "Añadir autor(a)" at bounding box center [414, 763] width 65 height 24
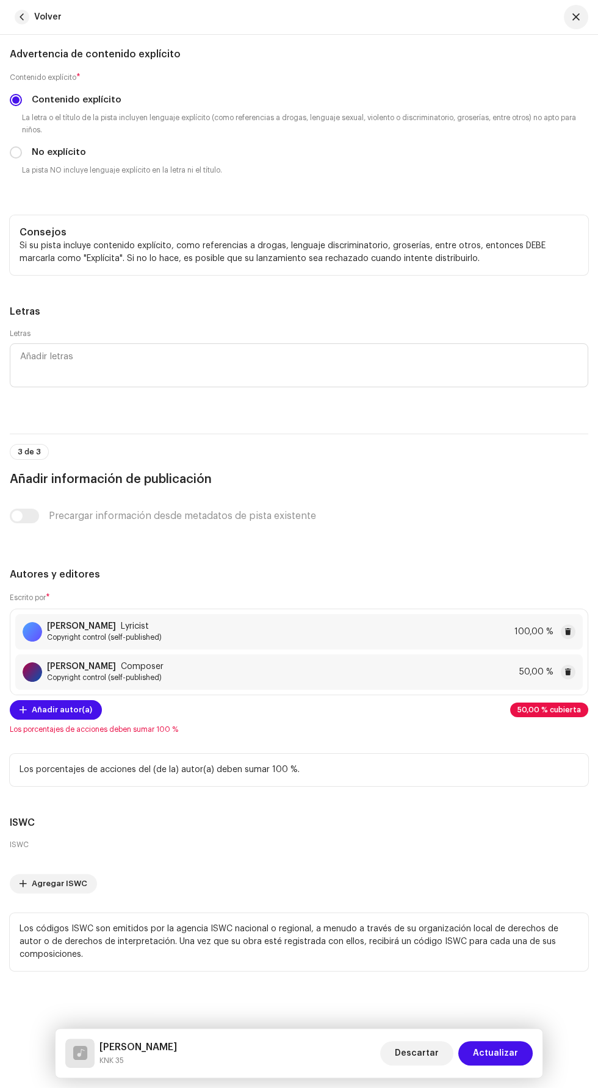
scroll to position [1, 0]
click at [424, 629] on div "[PERSON_NAME] Lyricist Copyright control (self-published) 100,00 %" at bounding box center [298, 631] width 567 height 35
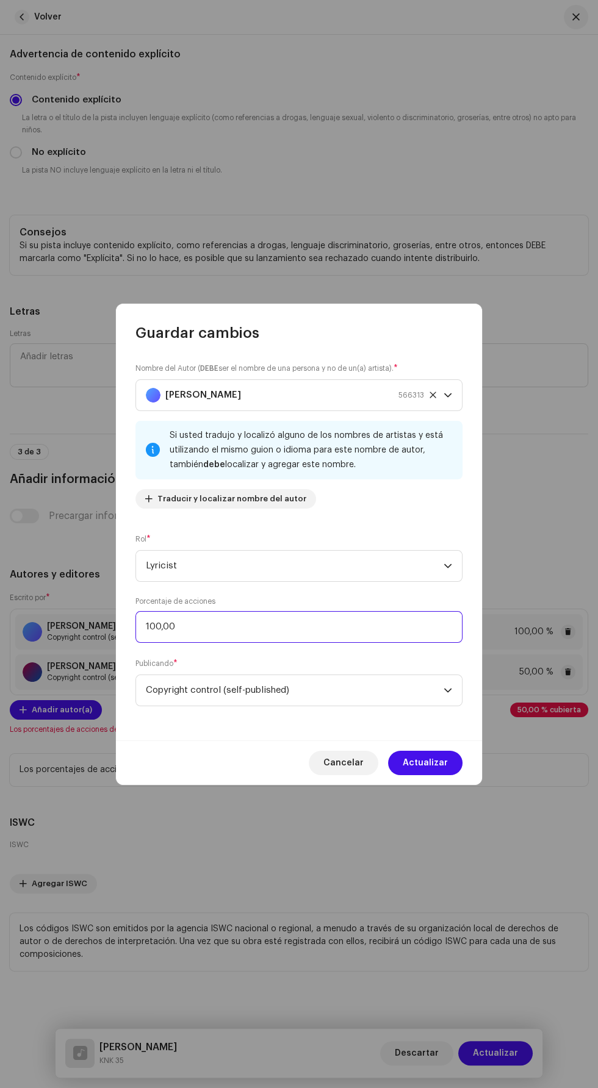
click at [321, 638] on input "100,00" at bounding box center [298, 627] width 327 height 32
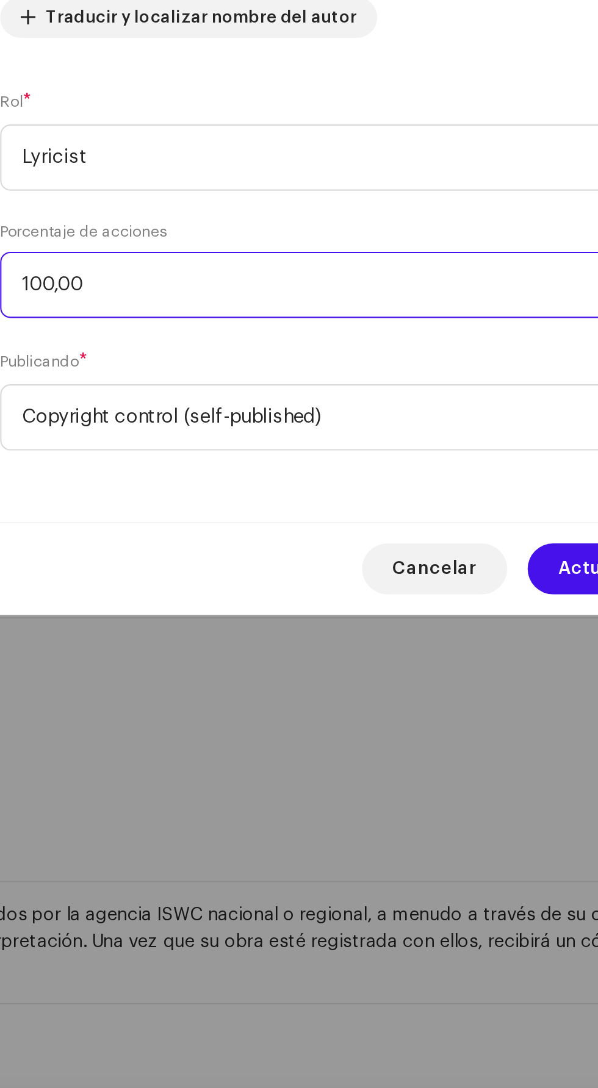
click at [160, 636] on input "100,00" at bounding box center [298, 627] width 327 height 32
type input "1,00"
type input "50,00"
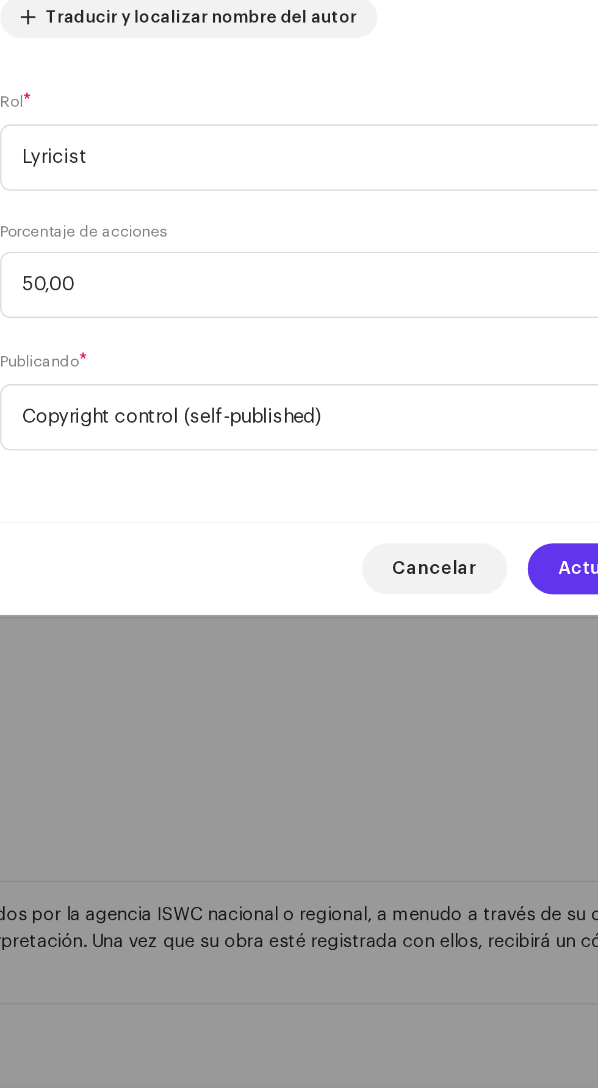
click at [408, 775] on span "Actualizar" at bounding box center [424, 763] width 45 height 24
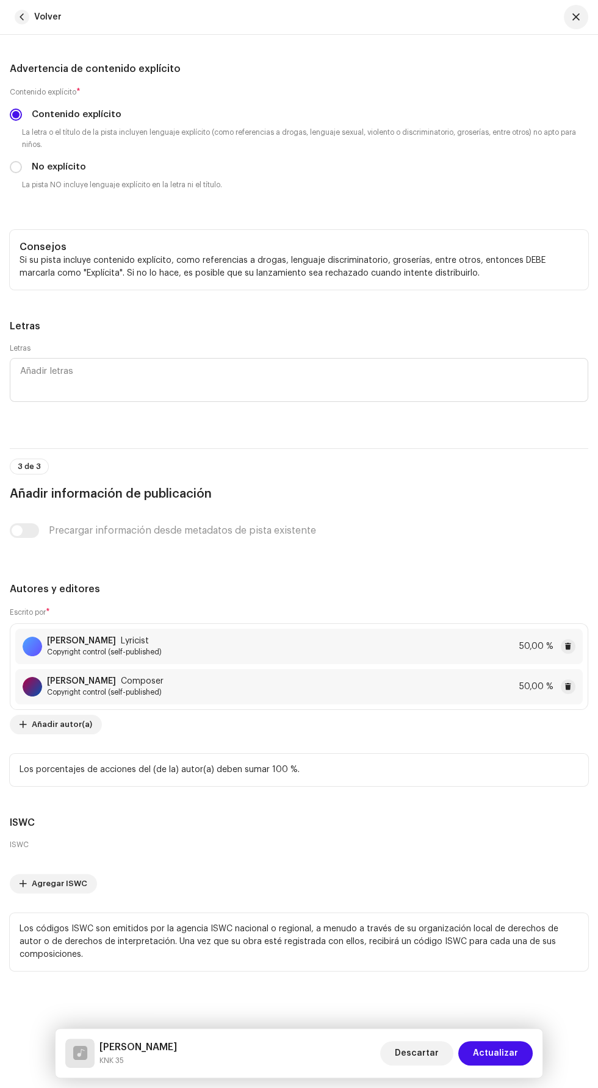
scroll to position [3835, 0]
click at [513, 1077] on div "[PERSON_NAME] KNK 35 Descartar Actualizar" at bounding box center [298, 1053] width 487 height 49
click at [513, 1065] on span "Actualizar" at bounding box center [495, 1053] width 45 height 24
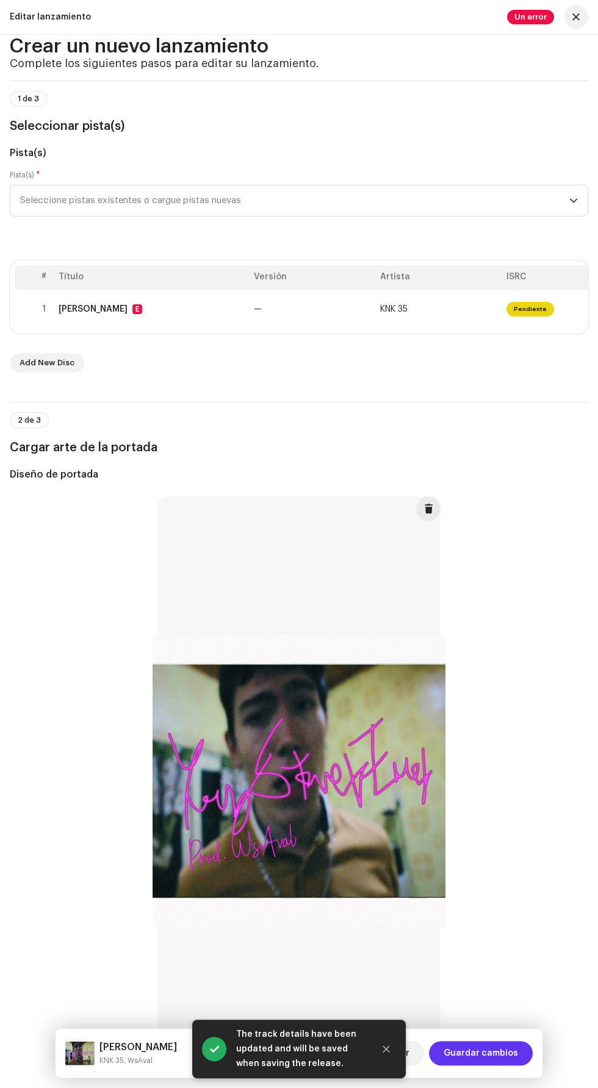
click at [506, 1065] on span "Guardar cambios" at bounding box center [480, 1053] width 74 height 24
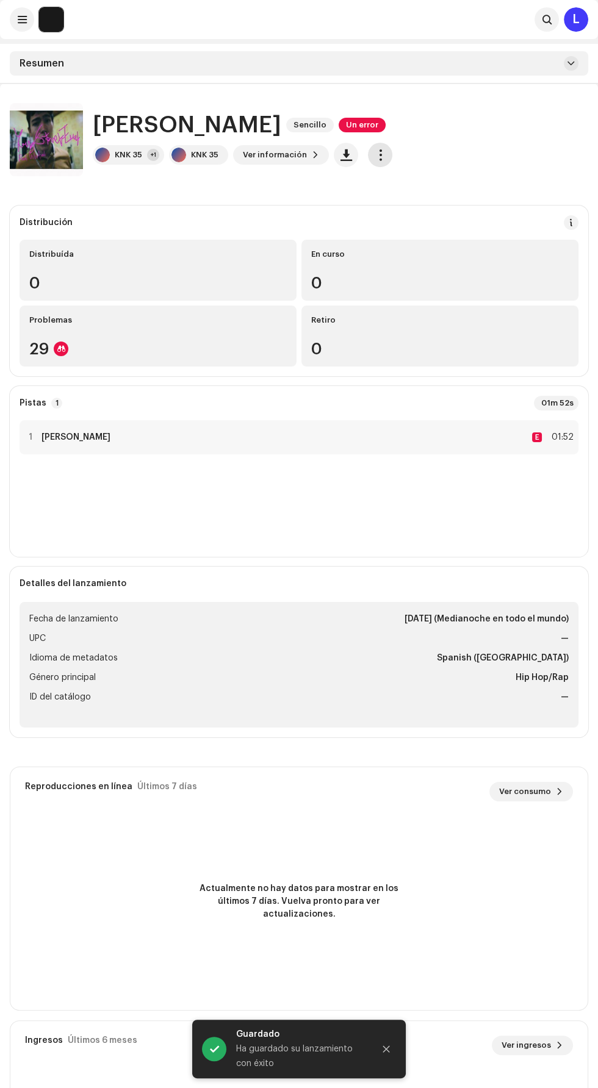
click at [376, 154] on span "button" at bounding box center [380, 155] width 12 height 10
click at [447, 233] on div "Distribuir" at bounding box center [431, 234] width 113 height 10
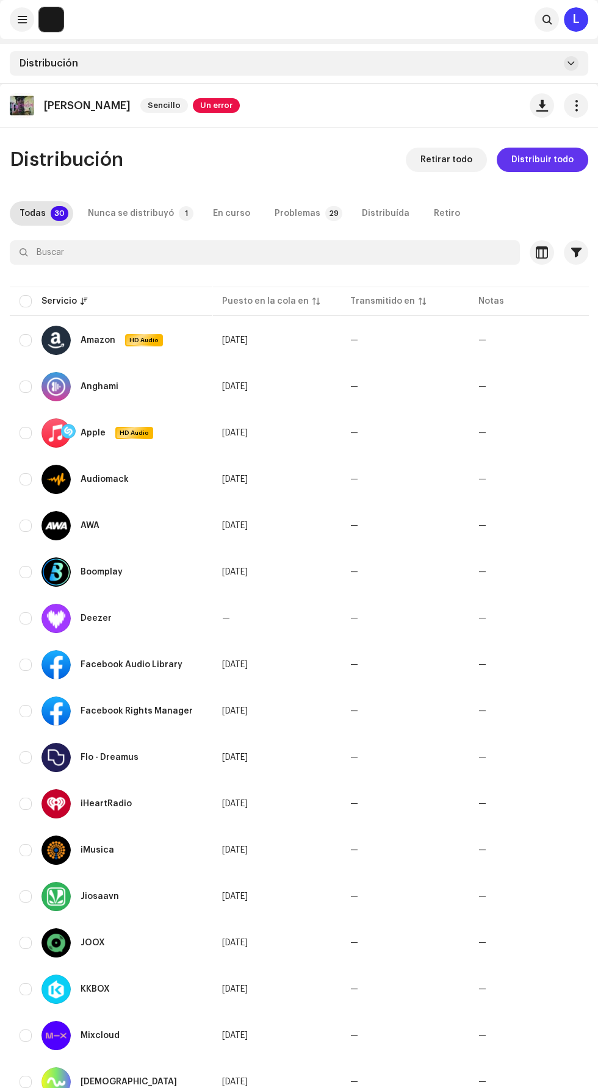
click at [554, 159] on span "Distribuir todo" at bounding box center [542, 160] width 62 height 24
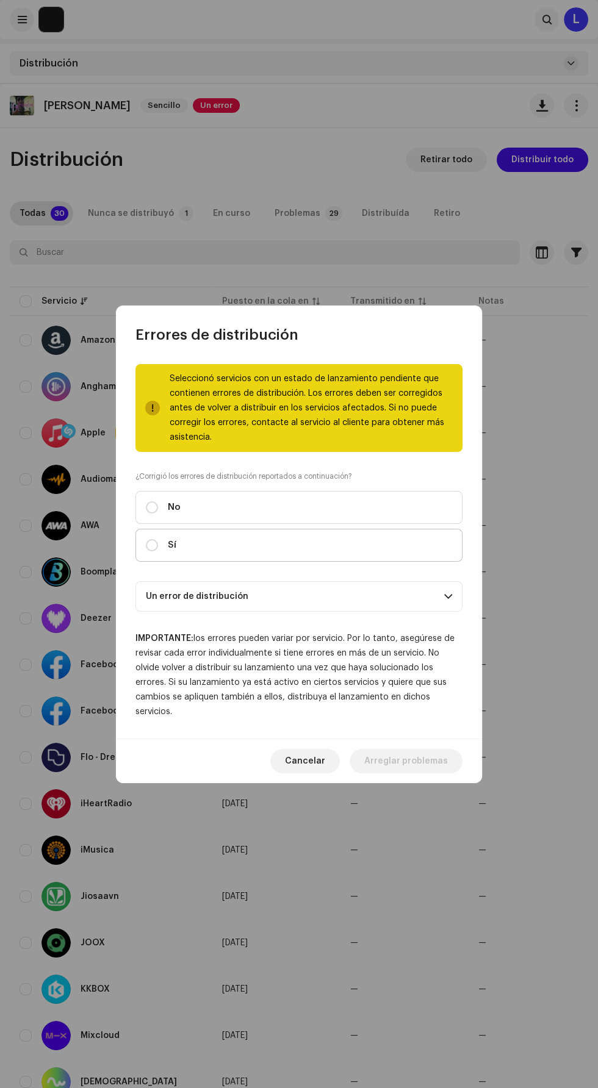
click at [344, 554] on label "Sí" at bounding box center [298, 545] width 327 height 33
click at [158, 551] on input "Sí" at bounding box center [152, 545] width 12 height 12
radio input "true"
click at [445, 769] on span "Distribuir" at bounding box center [427, 761] width 40 height 24
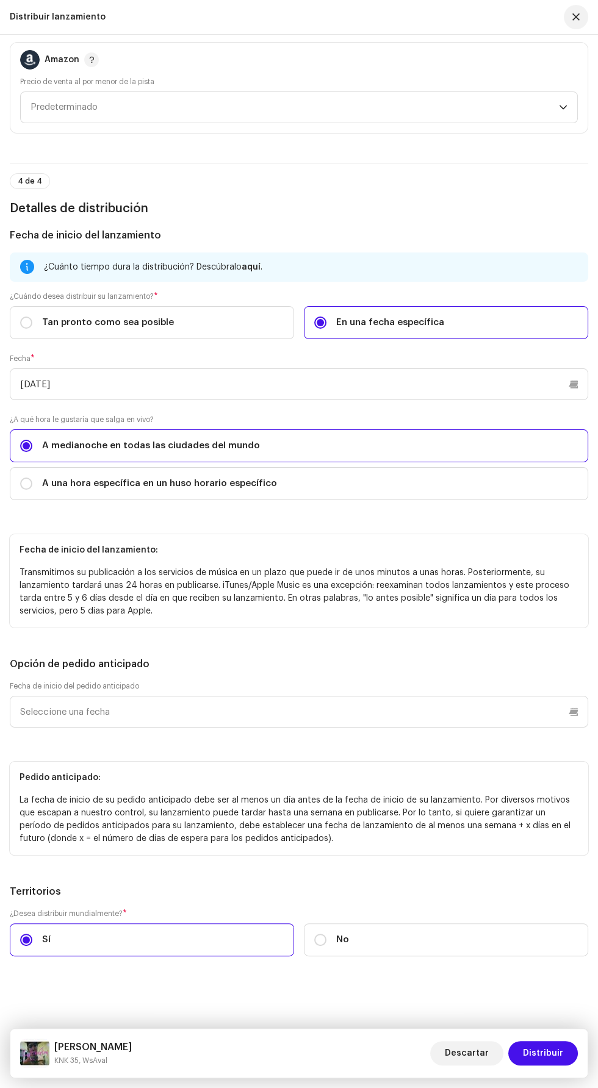
scroll to position [2089, 0]
click at [560, 1050] on span "Distribuir" at bounding box center [543, 1053] width 40 height 24
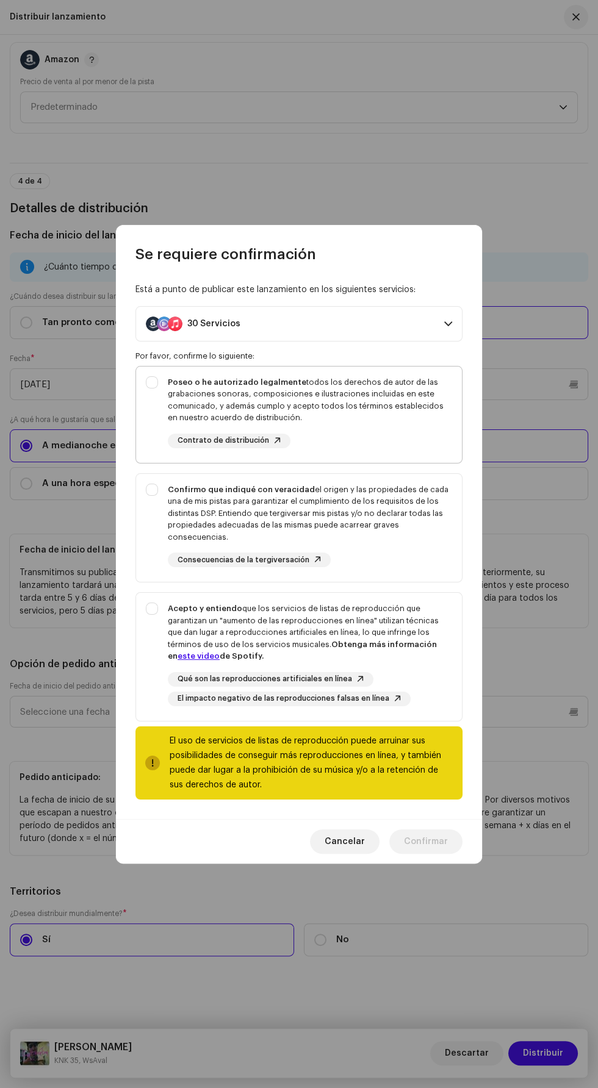
click at [370, 405] on div "Poseo o he autorizado legalmente todos los derechos de autor de las grabaciones…" at bounding box center [310, 400] width 284 height 48
checkbox input "true"
click at [391, 508] on div "Confirmo que indiqué con veracidad el origen y las propiedades de cada una de m…" at bounding box center [310, 514] width 284 height 60
checkbox input "true"
click at [391, 616] on div "Acepto y entiendo que los servicios de listas de reproducción que garantizan un…" at bounding box center [310, 632] width 284 height 60
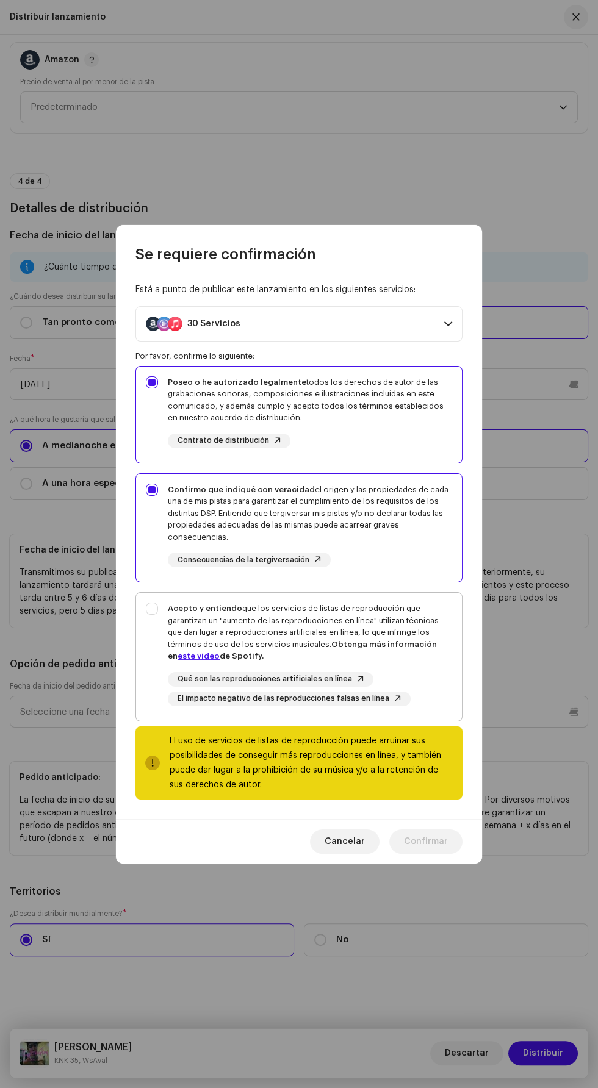
checkbox input "true"
click at [442, 840] on span "Confirmar" at bounding box center [426, 841] width 44 height 24
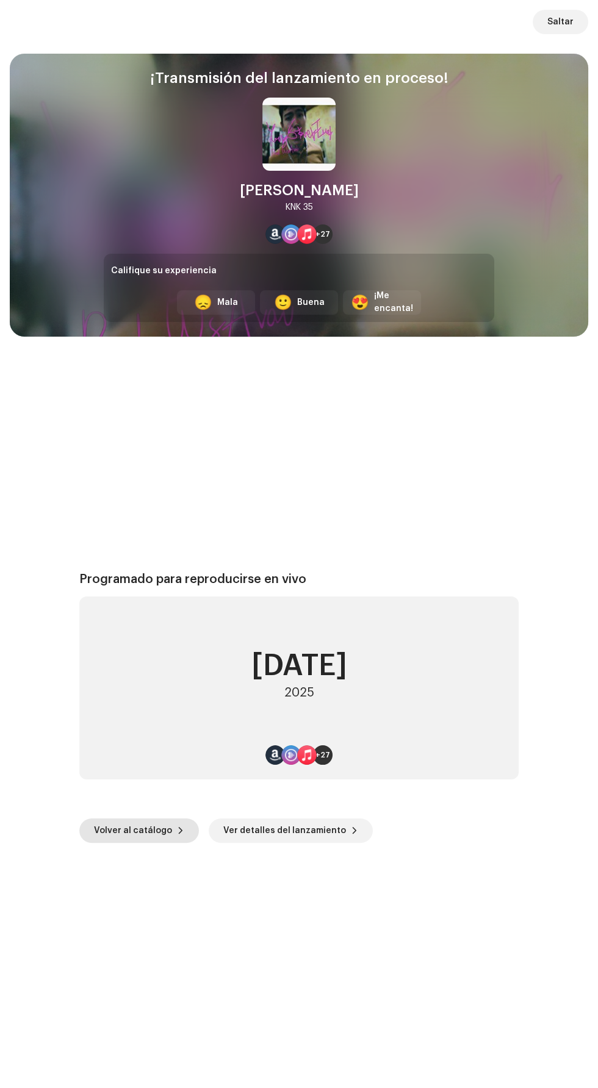
click at [142, 830] on span "Volver al catálogo" at bounding box center [133, 830] width 78 height 24
